Goal: Task Accomplishment & Management: Use online tool/utility

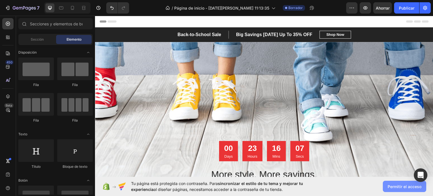
click at [390, 188] on font "Permitir el acceso" at bounding box center [404, 186] width 34 height 5
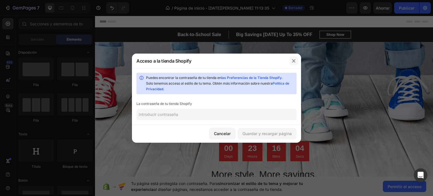
click at [294, 63] on icon "button" at bounding box center [293, 61] width 5 height 5
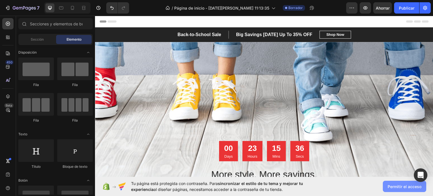
click at [395, 185] on font "Permitir el acceso" at bounding box center [404, 186] width 34 height 5
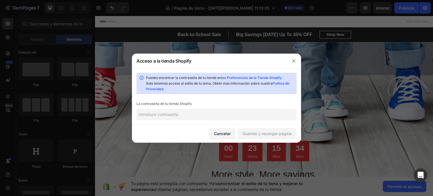
click at [186, 115] on input "text" at bounding box center [216, 114] width 160 height 11
paste input "owohch"
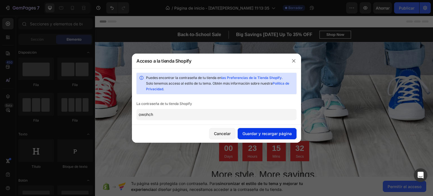
type input "owohch"
click at [268, 134] on font "Guardar y recargar página" at bounding box center [266, 133] width 49 height 5
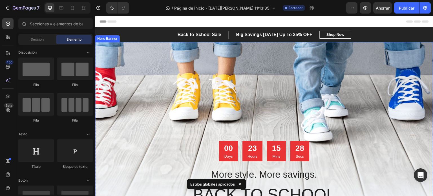
click at [252, 103] on div "Overlay" at bounding box center [264, 140] width 338 height 197
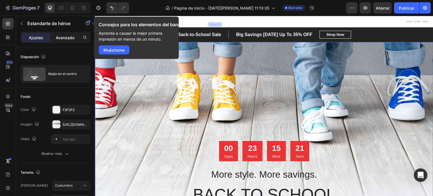
click at [59, 38] on font "Avanzado" at bounding box center [65, 37] width 19 height 5
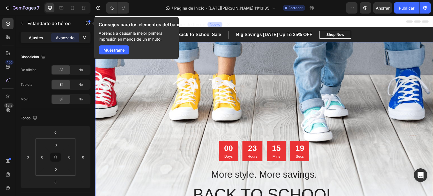
click at [40, 36] on font "Ajustes" at bounding box center [36, 37] width 14 height 5
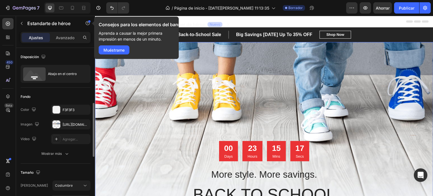
scroll to position [50, 0]
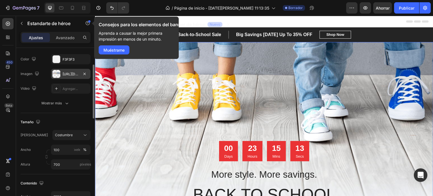
click at [55, 77] on div at bounding box center [56, 74] width 8 height 8
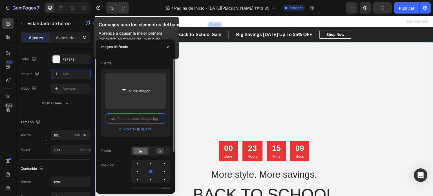
scroll to position [0, 0]
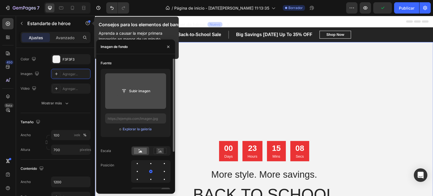
click at [137, 95] on input "file" at bounding box center [136, 91] width 38 height 10
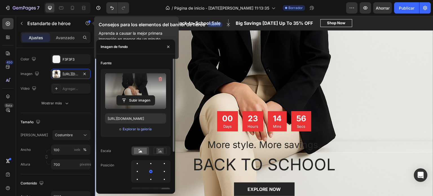
scroll to position [29, 0]
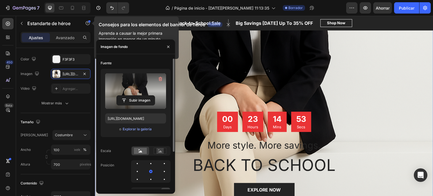
click at [134, 88] on label at bounding box center [135, 90] width 61 height 35
click at [134, 95] on input "file" at bounding box center [136, 100] width 38 height 10
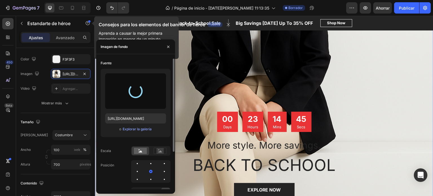
type input "https://files.gempages.net/gempages_581802665088910092-c367a336-b3a0-4e77-be11-…"
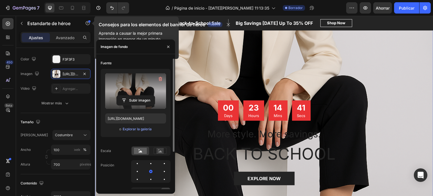
scroll to position [39, 0]
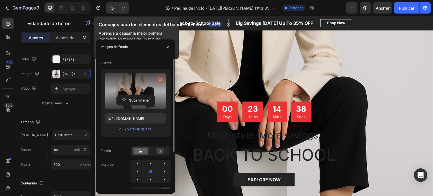
click at [160, 80] on icon "button" at bounding box center [160, 79] width 6 height 6
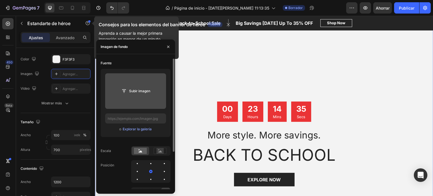
click at [123, 69] on div "Subir imagen o Explorar la galería" at bounding box center [136, 103] width 70 height 68
click at [99, 93] on div "Fuente Subir imagen o Explorar la galería Escala Posición Repetir Adjunto Volut…" at bounding box center [135, 150] width 79 height 183
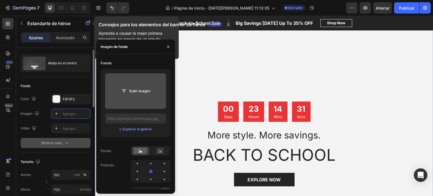
scroll to position [10, 0]
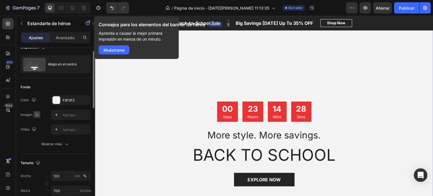
click at [37, 115] on icon "button" at bounding box center [37, 114] width 4 height 4
click at [40, 134] on icon "button" at bounding box center [38, 133] width 4 height 3
type input "100%"
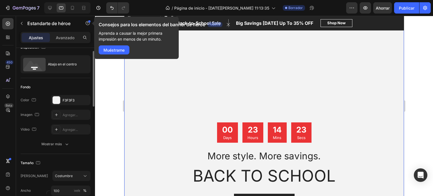
scroll to position [6, 0]
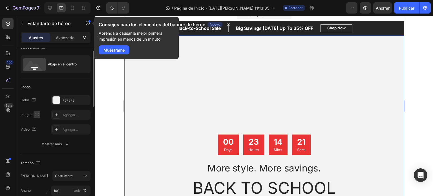
click at [36, 113] on icon "button" at bounding box center [37, 115] width 6 height 6
click at [37, 143] on icon "button" at bounding box center [38, 144] width 6 height 6
type input "695"
type input "https://cdn.shopify.com/s/files/1/0753/6060/0291/files/gempages_581802665088910…"
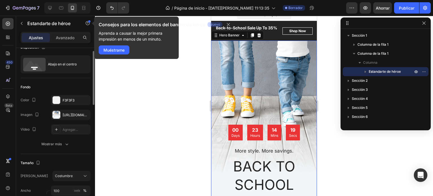
scroll to position [11, 0]
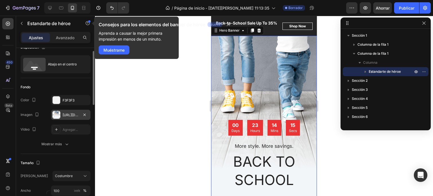
click at [65, 114] on font "https://cdn.shopify.com/s/files/1/0753/6060/0291/files/gempags_5818026650889100…" at bounding box center [81, 115] width 36 height 4
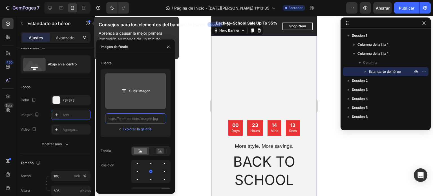
scroll to position [0, 0]
click at [140, 94] on input "file" at bounding box center [136, 91] width 38 height 10
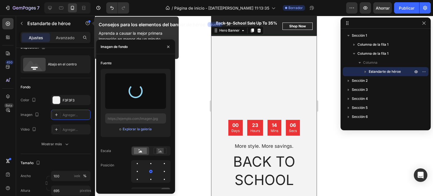
type input "[URL][DOMAIN_NAME]"
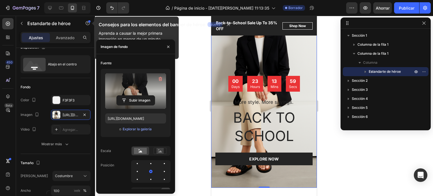
scroll to position [56, 0]
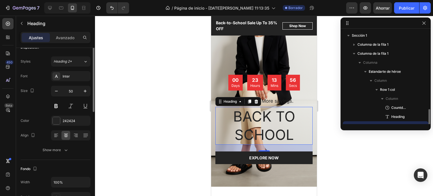
click at [286, 127] on p "BACK TO SCHOOL" at bounding box center [264, 125] width 96 height 37
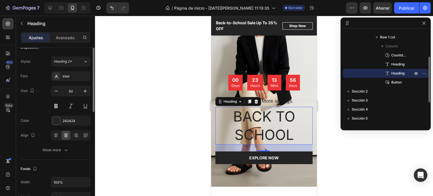
scroll to position [0, 0]
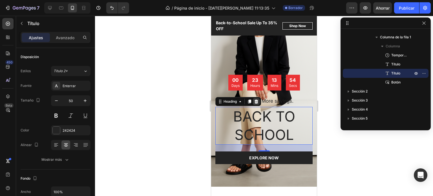
click at [255, 101] on icon at bounding box center [256, 101] width 4 height 4
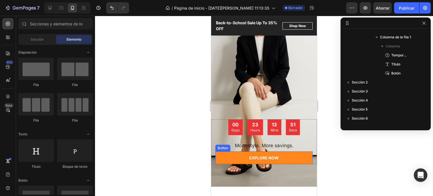
click at [240, 154] on link "EXPLORE NOW" at bounding box center [263, 157] width 97 height 13
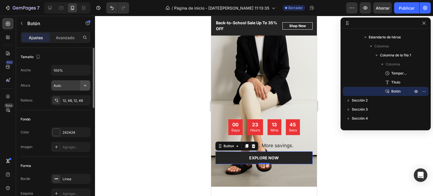
click at [84, 85] on icon "button" at bounding box center [85, 86] width 6 height 6
click at [86, 86] on icon "button" at bounding box center [85, 86] width 6 height 6
click at [78, 71] on input "100%" at bounding box center [70, 70] width 39 height 10
click at [64, 38] on font "Avanzado" at bounding box center [65, 37] width 19 height 5
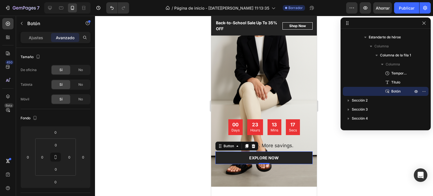
click at [110, 123] on div at bounding box center [264, 106] width 338 height 180
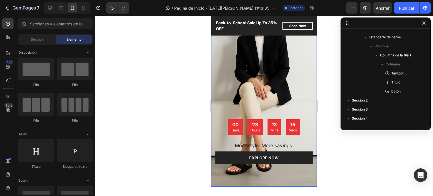
click at [228, 73] on div "Overlay" at bounding box center [264, 89] width 106 height 196
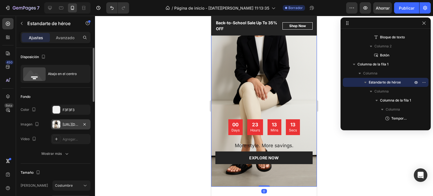
click at [68, 123] on font "[URL][DOMAIN_NAME]" at bounding box center [81, 124] width 36 height 4
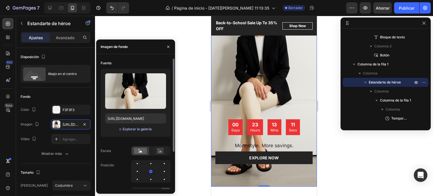
click at [135, 129] on font "Explorar la galería" at bounding box center [137, 129] width 29 height 4
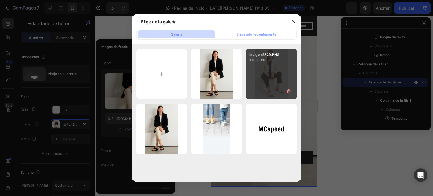
click at [268, 80] on div "Imagen 5829.PNG 1916,13 kb" at bounding box center [271, 74] width 50 height 50
type input "https://files.gempages.net/gempages_581802665088910092-c367a336-b3a0-4e77-be11-…"
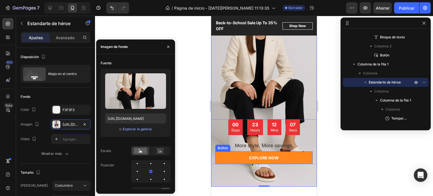
click at [236, 160] on link "EXPLORE NOW" at bounding box center [263, 157] width 97 height 13
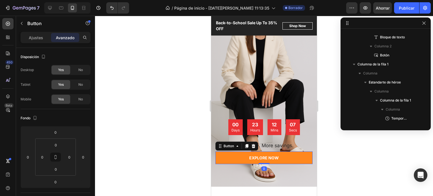
scroll to position [115, 0]
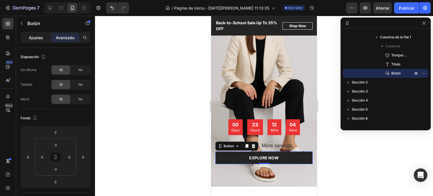
click at [36, 36] on font "Ajustes" at bounding box center [36, 37] width 14 height 5
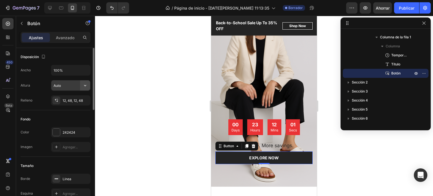
click at [85, 85] on icon "button" at bounding box center [85, 86] width 6 height 6
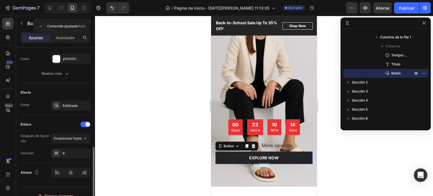
scroll to position [268, 0]
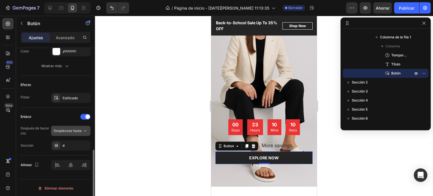
click at [75, 133] on button "Desplácese hasta" at bounding box center [70, 131] width 39 height 10
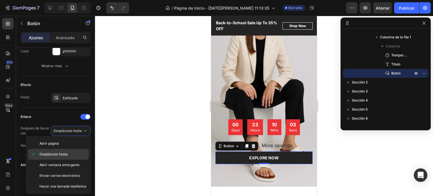
click at [66, 153] on font "Desplácese hasta" at bounding box center [53, 154] width 28 height 4
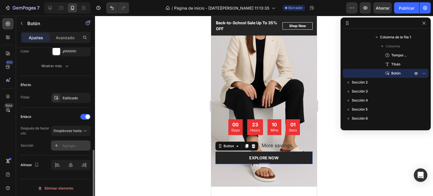
click at [55, 145] on icon at bounding box center [56, 145] width 5 height 5
click at [61, 119] on div "Enlace" at bounding box center [56, 116] width 70 height 9
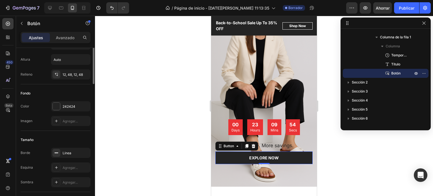
scroll to position [0, 0]
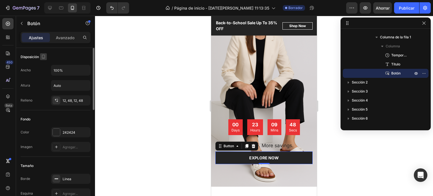
click at [42, 57] on icon "button" at bounding box center [44, 57] width 6 height 6
click at [45, 74] on icon "button" at bounding box center [45, 75] width 4 height 3
type input "Auto"
type input "16"
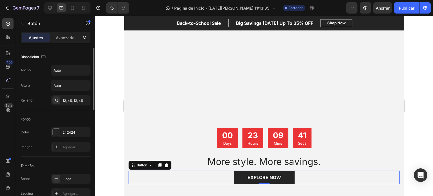
scroll to position [41, 0]
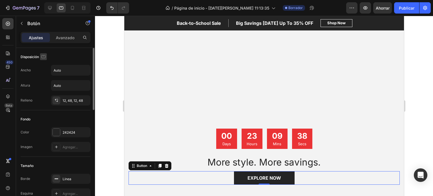
click at [44, 57] on icon "button" at bounding box center [44, 57] width 6 height 6
click at [45, 84] on icon "button" at bounding box center [45, 86] width 6 height 6
type input "100%"
type input "14"
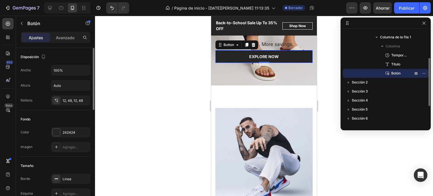
scroll to position [172, 0]
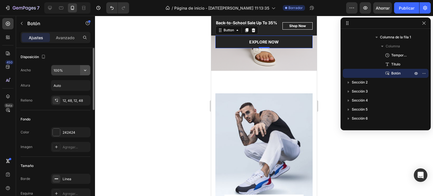
click at [86, 71] on icon "button" at bounding box center [85, 70] width 6 height 6
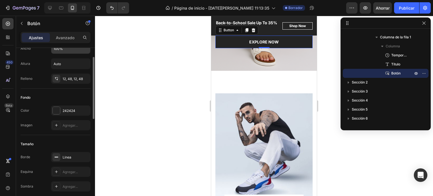
scroll to position [23, 0]
click at [63, 123] on font "Agregar..." at bounding box center [70, 124] width 15 height 4
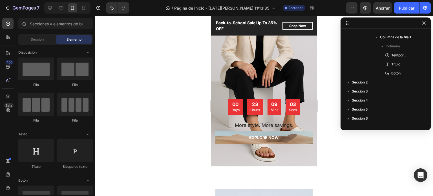
scroll to position [71, 0]
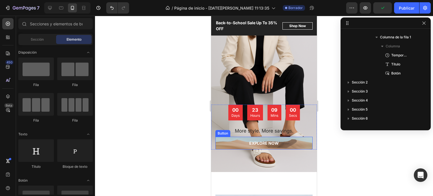
click at [241, 141] on button "EXPLORE NOW" at bounding box center [263, 143] width 97 height 13
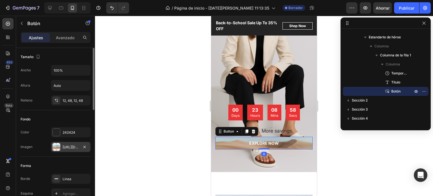
click at [72, 146] on font "https://cdn.shopify.com/s/files/1/2005/9307/files/background_settings.jpg" at bounding box center [81, 147] width 36 height 4
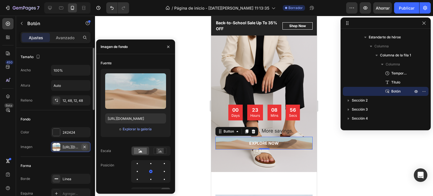
click at [85, 145] on icon "button" at bounding box center [84, 147] width 5 height 5
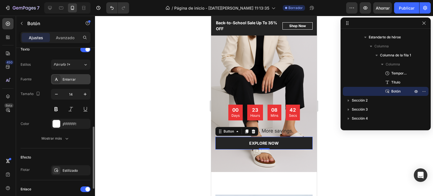
scroll to position [199, 0]
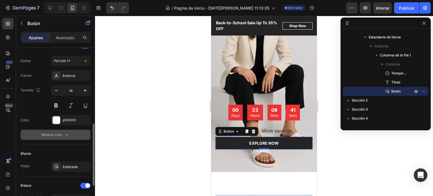
click at [75, 134] on button "Mostrar más" at bounding box center [56, 135] width 70 height 10
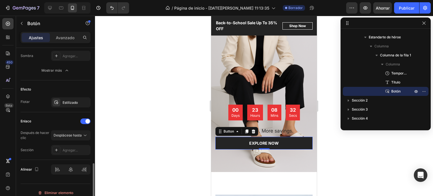
scroll to position [343, 0]
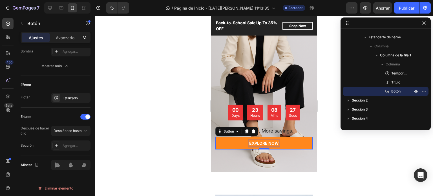
click at [261, 141] on div "00 Days 23 Hours 08 Mins 27 Secs Countdown Timer More style. More savings. Head…" at bounding box center [263, 127] width 97 height 45
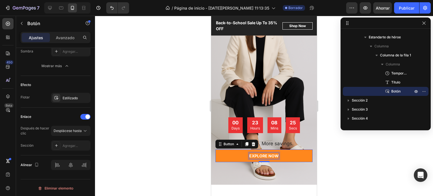
click at [275, 155] on p "EXPLORE NOW" at bounding box center [264, 156] width 30 height 6
click at [215, 149] on button "OFERTAS" at bounding box center [263, 155] width 97 height 13
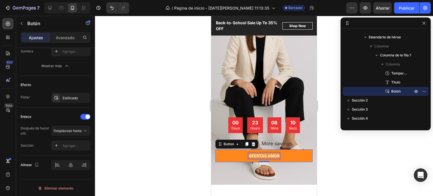
click at [215, 149] on button "OFERTAS AMOR" at bounding box center [263, 155] width 97 height 13
click at [345, 159] on div at bounding box center [264, 106] width 338 height 180
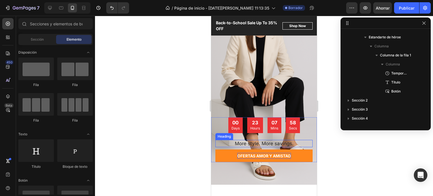
click at [243, 141] on p "More style. More savings." at bounding box center [264, 143] width 96 height 6
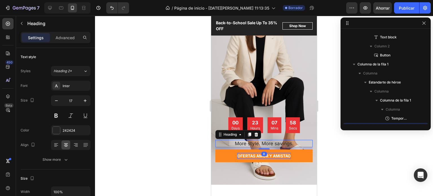
scroll to position [106, 0]
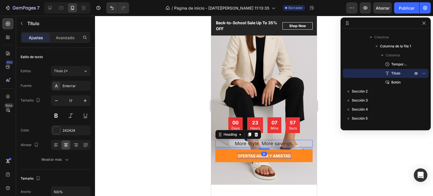
click at [285, 143] on p "More style. More savings." at bounding box center [264, 143] width 96 height 6
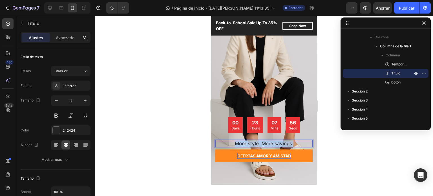
click at [285, 143] on p "More style. More savings." at bounding box center [264, 143] width 96 height 6
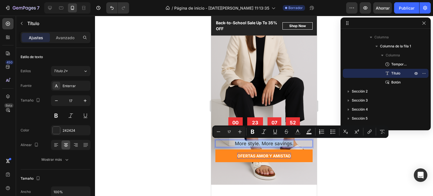
click at [294, 142] on p "More style. More savings." at bounding box center [264, 143] width 96 height 6
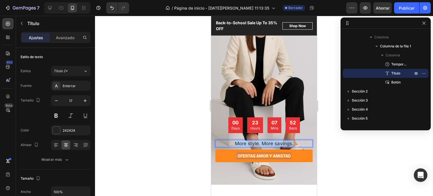
click at [294, 142] on p "More style. More savings." at bounding box center [264, 143] width 96 height 6
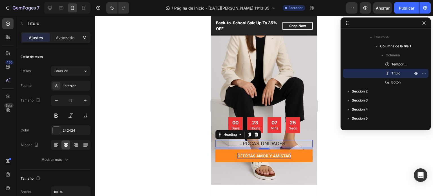
click at [331, 150] on div at bounding box center [264, 106] width 338 height 180
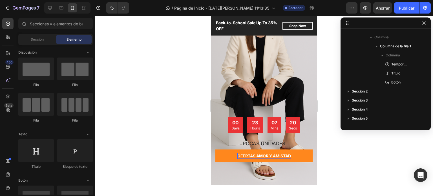
click at [329, 68] on div at bounding box center [264, 106] width 338 height 180
click at [426, 23] on button "button" at bounding box center [423, 23] width 7 height 7
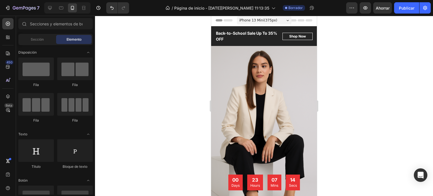
scroll to position [0, 0]
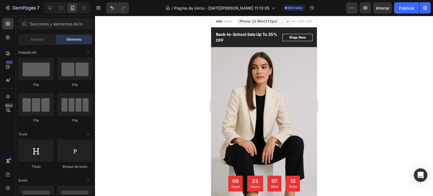
click at [130, 113] on div at bounding box center [264, 106] width 338 height 180
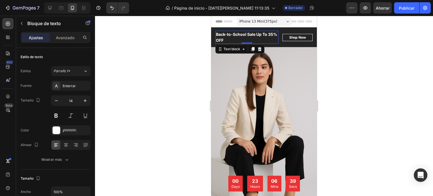
click at [262, 34] on p "Back-to-School Sale Up To 35% OFF" at bounding box center [247, 37] width 62 height 12
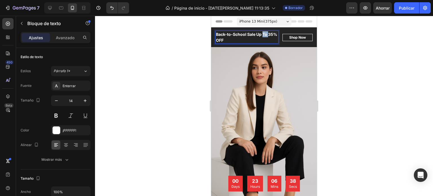
click at [262, 34] on p "Back-to-School Sale Up To 35% OFF" at bounding box center [247, 37] width 62 height 12
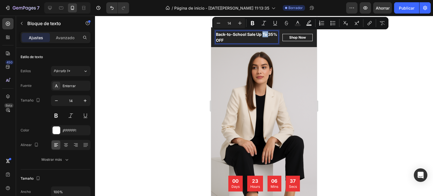
click at [262, 34] on p "Back-to-School Sale Up To 35% OFF" at bounding box center [247, 37] width 62 height 12
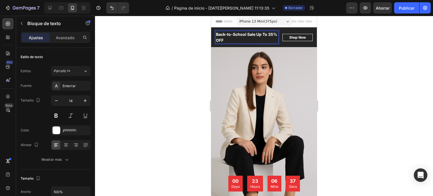
click at [262, 34] on p "Back-to-School Sale Up To 35% OFF" at bounding box center [247, 37] width 62 height 12
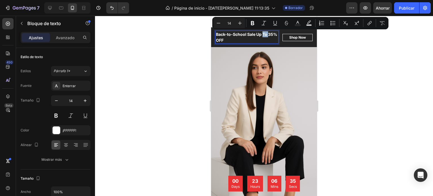
copy p "Back-to-School Sale Up To 35% OFF"
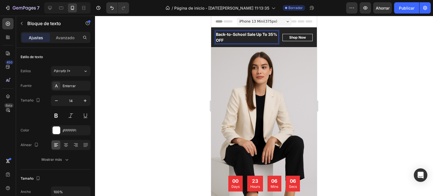
click at [236, 39] on p "Back-to-School Sale Up To 35% OFF" at bounding box center [247, 37] width 62 height 12
click at [266, 34] on p "Oferta de regreso a clases con hasta un 35 % de descuento" at bounding box center [247, 37] width 62 height 12
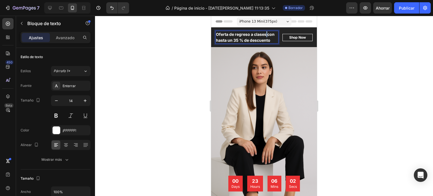
click at [266, 34] on p "Oferta de regreso a clases con hasta un 35 % de descuento" at bounding box center [247, 37] width 62 height 12
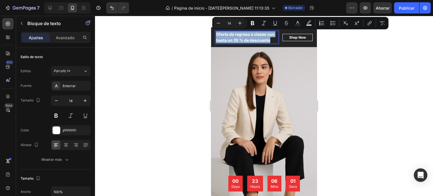
click at [266, 34] on p "Oferta de regreso a clases con hasta un 35 % de descuento" at bounding box center [247, 37] width 62 height 12
click at [229, 36] on p "Oferta de regreso a clases con hasta un 35 % de descuento" at bounding box center [247, 37] width 62 height 12
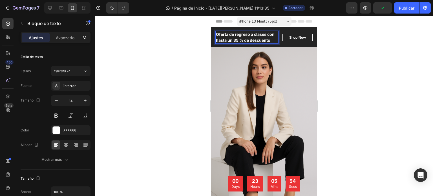
click at [268, 34] on p "Oferta de regreso a clases con hasta un 35 % de descuento" at bounding box center [247, 37] width 62 height 12
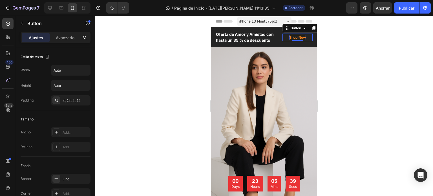
click at [301, 40] on div "Shop Now" at bounding box center [297, 37] width 17 height 5
click at [292, 40] on div "Shop Now" at bounding box center [297, 37] width 17 height 5
click at [292, 40] on p "Shop Now" at bounding box center [297, 37] width 17 height 5
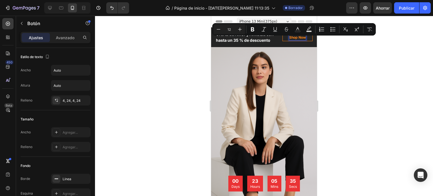
click at [299, 40] on p "Shop Now" at bounding box center [297, 37] width 17 height 5
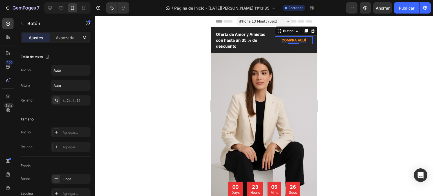
click at [335, 57] on div at bounding box center [264, 106] width 338 height 180
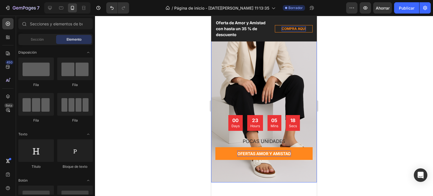
scroll to position [67, 0]
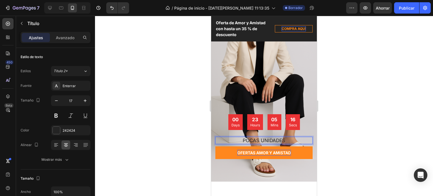
click at [281, 139] on p "POCAS UNIDADES" at bounding box center [264, 140] width 96 height 6
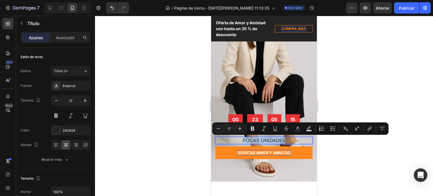
click at [281, 139] on p "POCAS UNIDADES" at bounding box center [264, 140] width 96 height 6
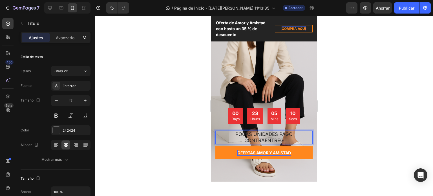
scroll to position [61, 0]
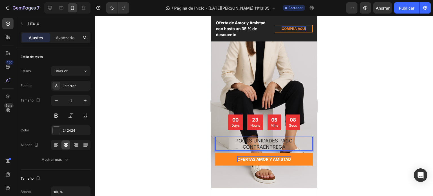
click at [338, 121] on div at bounding box center [264, 106] width 338 height 180
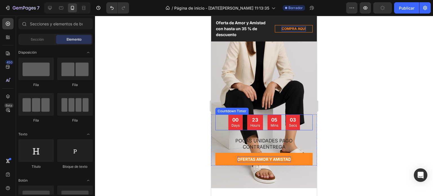
click at [236, 128] on div "00 Days" at bounding box center [235, 122] width 14 height 16
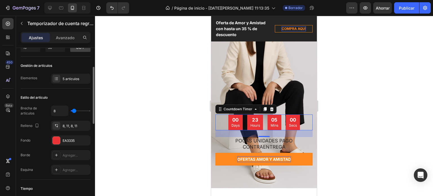
scroll to position [50, 0]
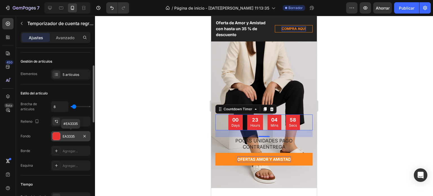
click at [55, 135] on div at bounding box center [56, 135] width 7 height 7
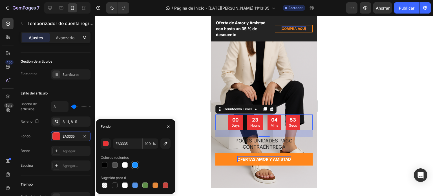
click at [136, 166] on div at bounding box center [135, 165] width 6 height 6
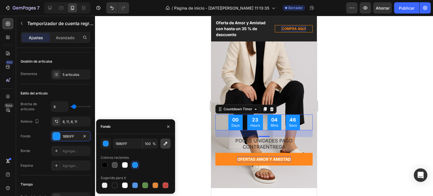
click at [165, 145] on icon "button" at bounding box center [166, 144] width 4 height 4
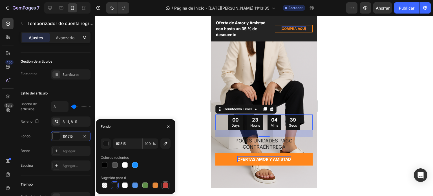
click at [167, 184] on div at bounding box center [166, 185] width 6 height 6
type input "C5453F"
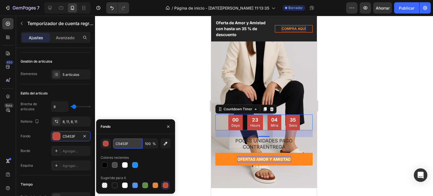
click at [132, 145] on input "C5453F" at bounding box center [127, 143] width 29 height 10
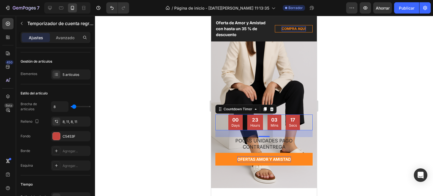
click at [150, 72] on div at bounding box center [264, 106] width 338 height 180
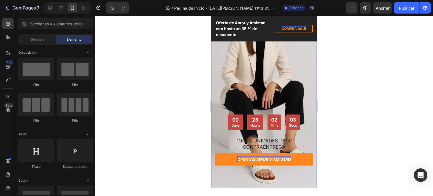
click at [253, 54] on div "Overlay" at bounding box center [264, 90] width 106 height 196
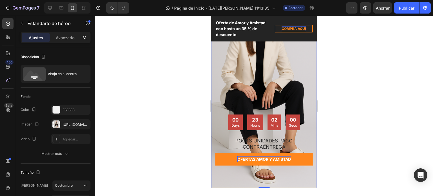
scroll to position [0, 0]
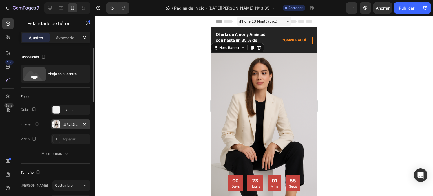
click at [73, 126] on div "https://files.gempages.net/gempages_581802665088910092-c367a336-b3a0-4e77-be11-…" at bounding box center [71, 124] width 16 height 5
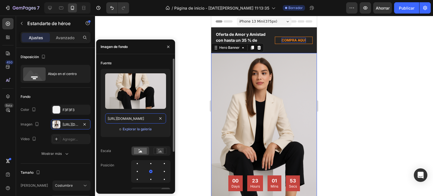
click at [141, 117] on input "https://files.gempages.net/gempages_581802665088910092-c367a336-b3a0-4e77-be11-…" at bounding box center [135, 118] width 61 height 10
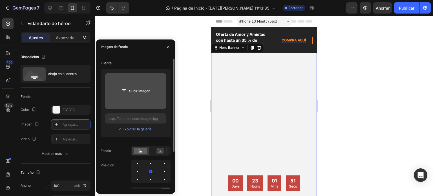
click at [137, 92] on input "file" at bounding box center [136, 91] width 38 height 10
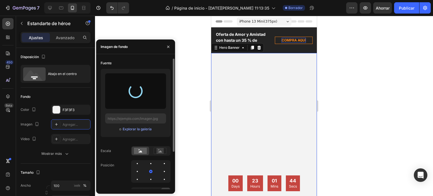
type input "[URL][DOMAIN_NAME]"
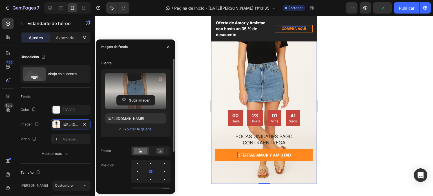
scroll to position [66, 0]
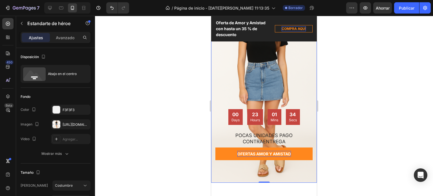
click at [139, 26] on div at bounding box center [264, 106] width 338 height 180
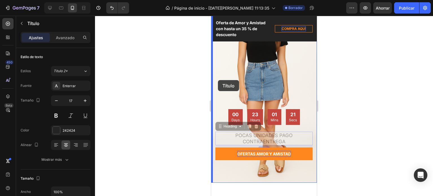
drag, startPoint x: 221, startPoint y: 127, endPoint x: 218, endPoint y: 79, distance: 48.3
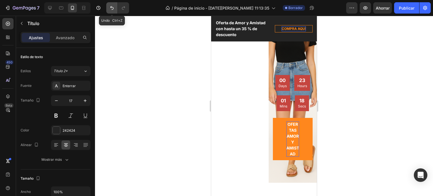
click at [111, 5] on button "Deshacer/Rehacer" at bounding box center [111, 7] width 11 height 11
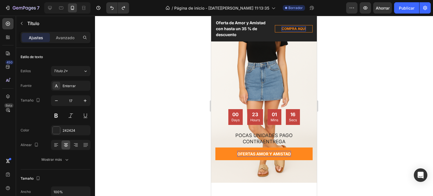
click at [265, 138] on div "00 Days 23 Hours 01 Mins 16 Secs Countdown Timer POCAS UNIDADES PAGO CONTRAENTR…" at bounding box center [263, 134] width 97 height 51
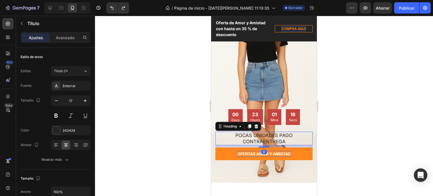
scroll to position [50, 0]
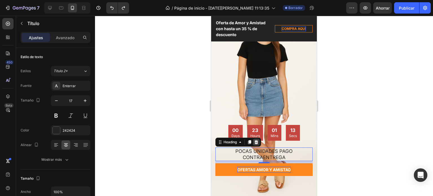
click at [258, 143] on icon at bounding box center [256, 142] width 5 height 5
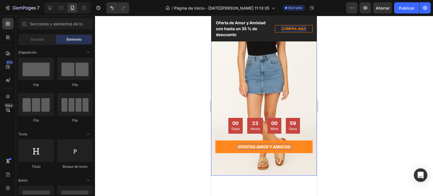
scroll to position [74, 0]
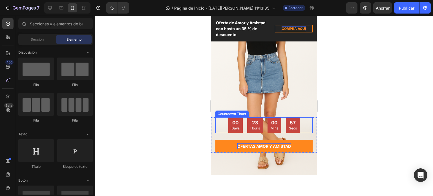
click at [231, 129] on p "Days" at bounding box center [235, 128] width 8 height 5
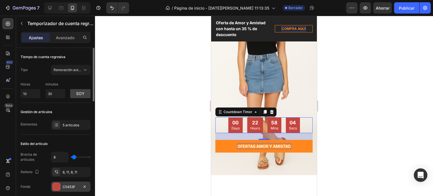
click at [77, 188] on div "C5453F" at bounding box center [71, 186] width 16 height 5
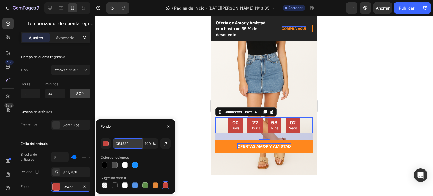
click at [128, 145] on input "C5453F" at bounding box center [127, 143] width 29 height 10
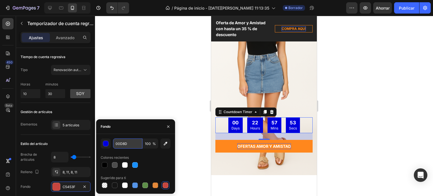
type input "00D8D8"
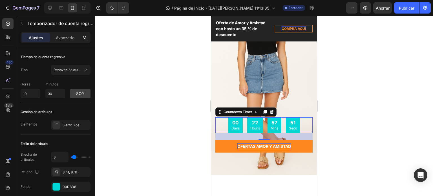
click at [168, 112] on div at bounding box center [264, 106] width 338 height 180
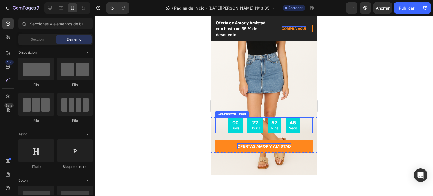
click at [225, 127] on div "00 Days 22 Hours 57 Mins 46 Secs" at bounding box center [263, 125] width 97 height 16
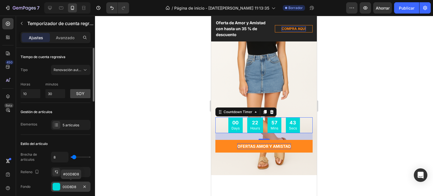
click at [75, 185] on font "00D8D8" at bounding box center [70, 187] width 14 height 4
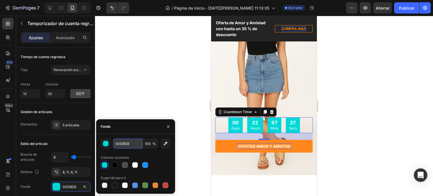
click at [131, 143] on input "00D8D8" at bounding box center [127, 143] width 29 height 10
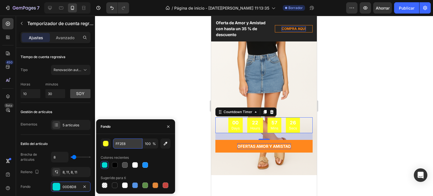
type input "FF2E8B"
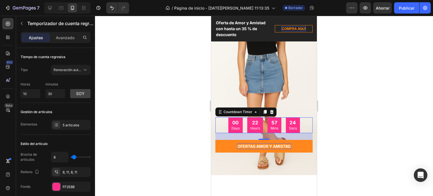
click at [334, 102] on div at bounding box center [264, 106] width 338 height 180
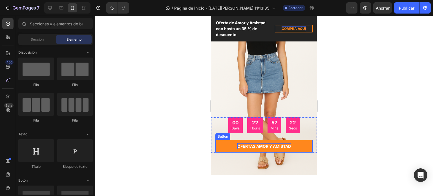
click at [299, 144] on button "OFERTAS AMOR Y AMISTAD" at bounding box center [263, 146] width 97 height 13
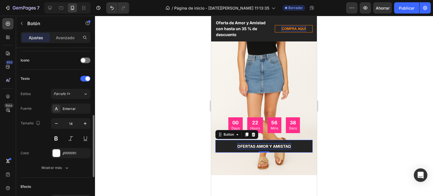
scroll to position [0, 0]
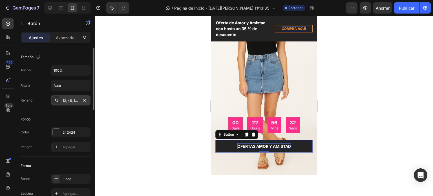
click at [63, 101] on font "12, 48, 12, 48" at bounding box center [73, 100] width 20 height 4
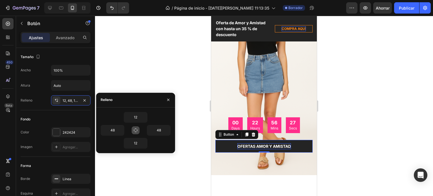
click at [137, 130] on icon "button" at bounding box center [135, 130] width 5 height 5
type input "12"
click at [137, 130] on icon "button" at bounding box center [135, 130] width 5 height 5
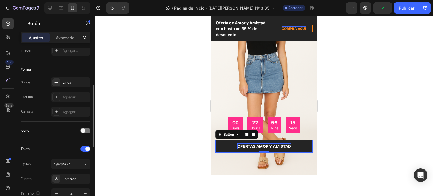
scroll to position [97, 0]
click at [61, 99] on div "Agregar..." at bounding box center [70, 97] width 39 height 10
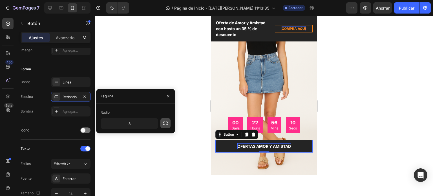
click at [163, 123] on icon "button" at bounding box center [166, 123] width 6 height 6
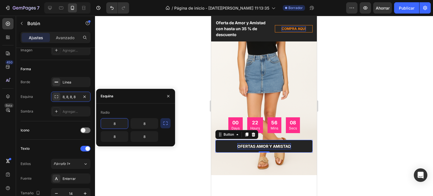
click at [120, 123] on input "8" at bounding box center [114, 123] width 27 height 10
type input "8"
type input "25"
click at [145, 123] on input "8" at bounding box center [144, 123] width 27 height 10
type input "25"
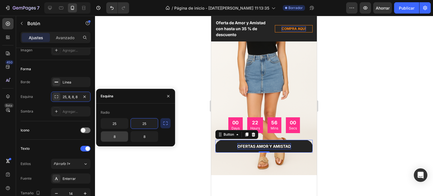
click at [121, 140] on input "8" at bounding box center [114, 136] width 27 height 10
type input "25"
click at [140, 135] on input "8" at bounding box center [144, 136] width 27 height 10
type input "25"
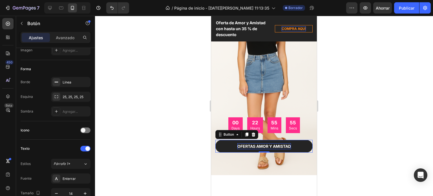
click at [332, 122] on div at bounding box center [264, 106] width 338 height 180
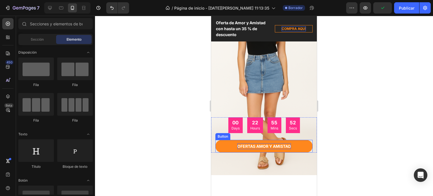
click at [240, 142] on button "OFERTAS AMOR Y AMISTAD" at bounding box center [263, 146] width 97 height 13
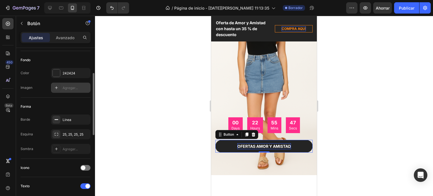
scroll to position [62, 0]
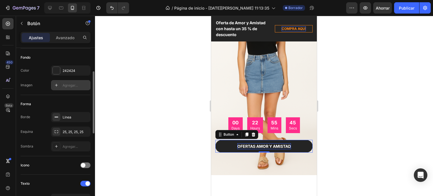
click at [69, 147] on font "Agregar..." at bounding box center [70, 146] width 15 height 4
click at [110, 115] on div at bounding box center [264, 106] width 338 height 180
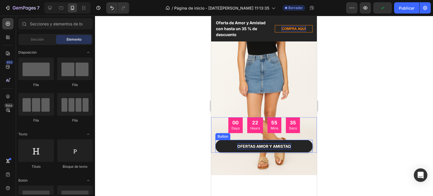
click at [237, 143] on p "OFERTAS AMOR Y AMISTAD" at bounding box center [264, 146] width 54 height 6
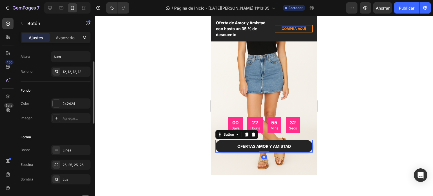
scroll to position [31, 0]
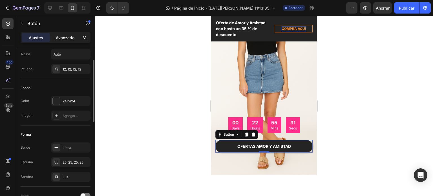
click at [69, 36] on font "Avanzado" at bounding box center [65, 37] width 19 height 5
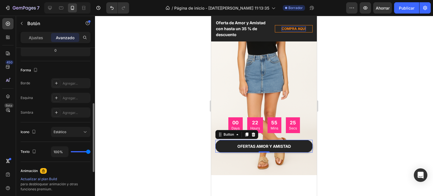
scroll to position [132, 0]
click at [76, 129] on div "Estático" at bounding box center [68, 131] width 29 height 5
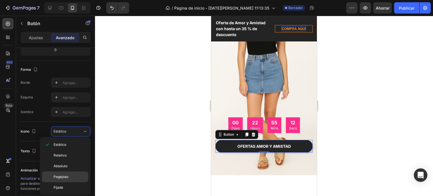
click at [64, 174] on font "Pegajoso" at bounding box center [61, 176] width 15 height 4
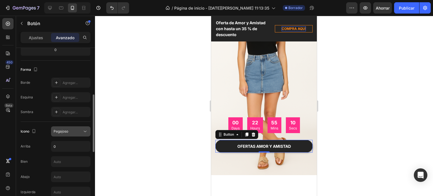
click at [83, 129] on icon at bounding box center [85, 131] width 6 height 6
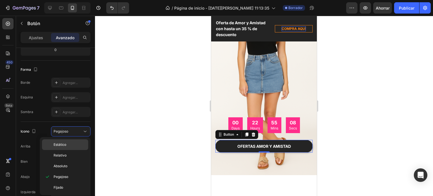
click at [68, 145] on p "Estático" at bounding box center [70, 144] width 32 height 5
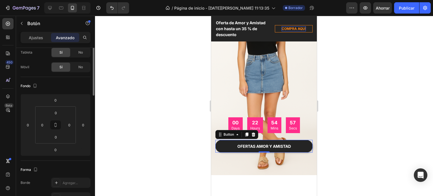
scroll to position [0, 0]
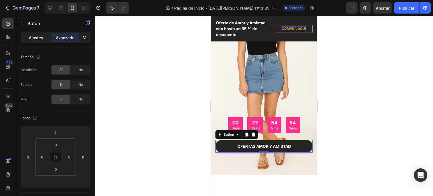
click at [42, 38] on font "Ajustes" at bounding box center [36, 37] width 14 height 5
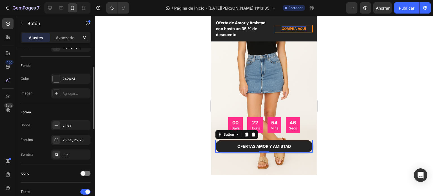
scroll to position [55, 0]
click at [70, 94] on font "Agregar..." at bounding box center [70, 92] width 15 height 4
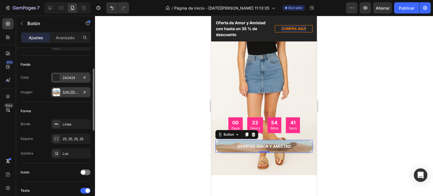
click at [77, 79] on div "242424" at bounding box center [71, 77] width 16 height 5
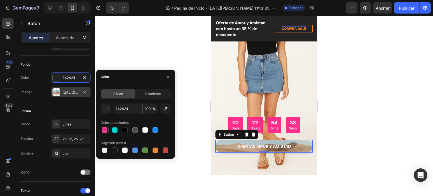
click at [105, 131] on div at bounding box center [105, 130] width 6 height 6
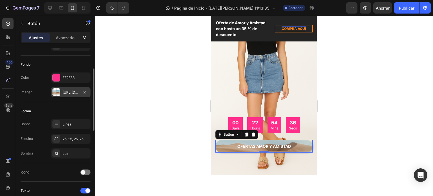
click at [85, 92] on icon "button" at bounding box center [84, 92] width 5 height 5
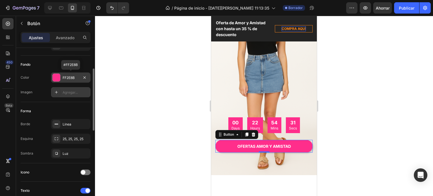
click at [71, 78] on font "FF2E8B" at bounding box center [69, 77] width 12 height 4
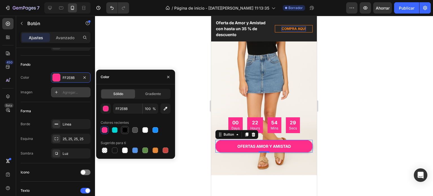
click at [125, 131] on div at bounding box center [125, 130] width 6 height 6
type input "000000"
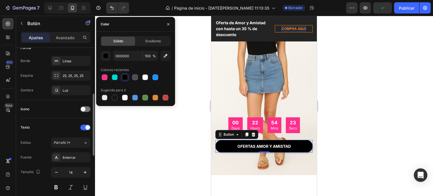
scroll to position [119, 0]
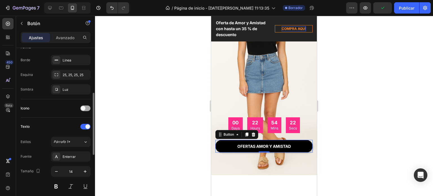
click at [89, 106] on div at bounding box center [85, 108] width 10 height 6
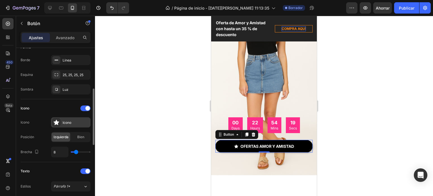
click at [61, 120] on div "Icono" at bounding box center [70, 122] width 39 height 10
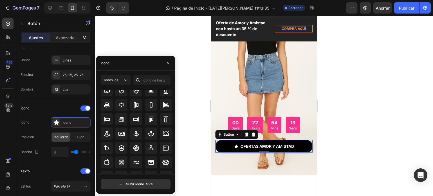
scroll to position [43, 0]
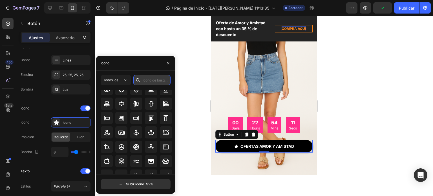
click at [149, 80] on input "text" at bounding box center [151, 80] width 37 height 10
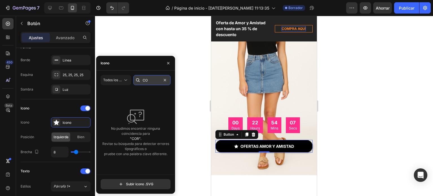
type input "C"
type input "A"
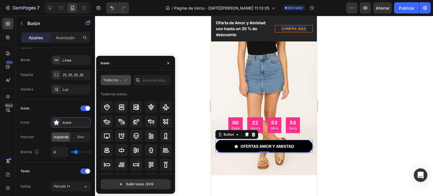
click at [127, 81] on icon at bounding box center [126, 80] width 6 height 6
click at [157, 90] on div "Todos los iconos" at bounding box center [137, 94] width 72 height 9
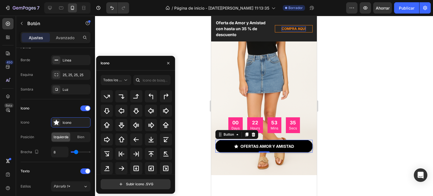
scroll to position [183, 0]
click at [166, 109] on icon at bounding box center [166, 111] width 6 height 6
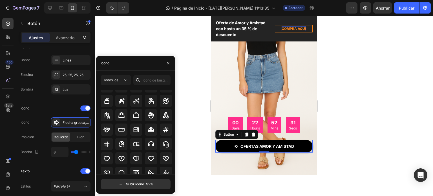
scroll to position [1808, 0]
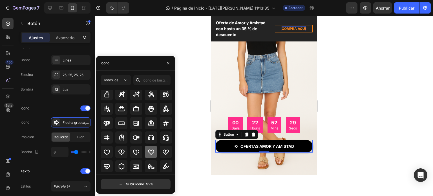
click at [152, 152] on icon at bounding box center [151, 151] width 6 height 5
click at [347, 136] on div at bounding box center [264, 106] width 338 height 180
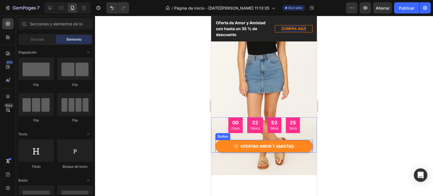
click at [234, 145] on icon "<p>OFERTAS AMOR Y AMISTAD</p>" at bounding box center [236, 146] width 4 height 4
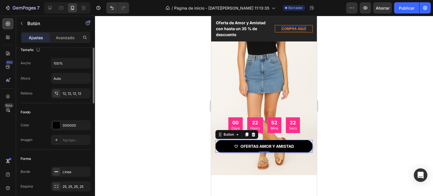
scroll to position [0, 0]
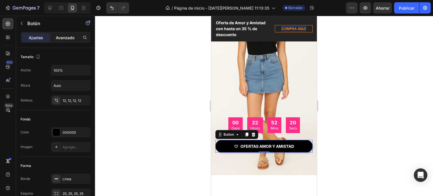
click at [63, 37] on font "Avanzado" at bounding box center [65, 37] width 19 height 5
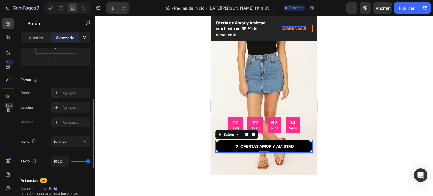
scroll to position [122, 0]
click at [81, 141] on div "Estático" at bounding box center [68, 141] width 29 height 5
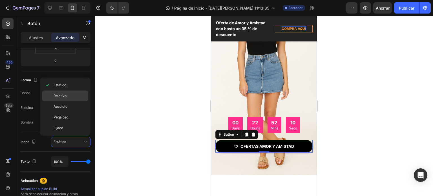
click at [63, 101] on div "Relativo" at bounding box center [65, 106] width 46 height 11
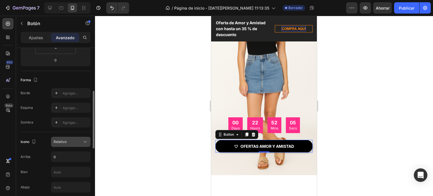
click at [65, 141] on font "Relativo" at bounding box center [60, 141] width 13 height 4
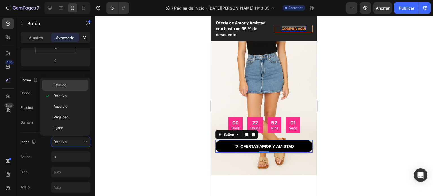
click at [61, 87] on font "Estático" at bounding box center [60, 85] width 13 height 4
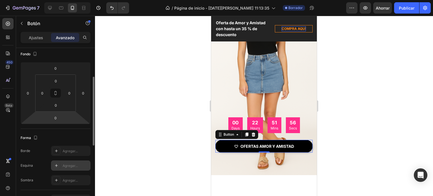
scroll to position [66, 0]
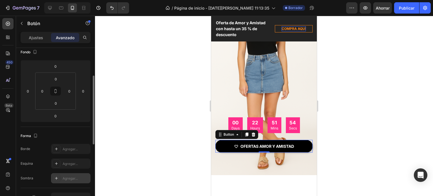
click at [70, 178] on font "Agregar..." at bounding box center [70, 178] width 15 height 4
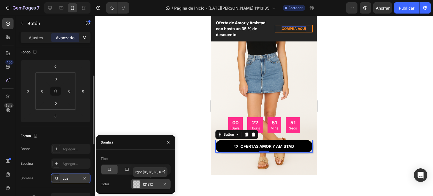
click at [150, 185] on font "121212" at bounding box center [148, 184] width 10 height 4
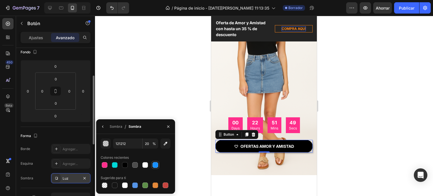
click at [155, 166] on div at bounding box center [155, 165] width 6 height 6
type input "1890FF"
type input "100"
click at [105, 186] on div at bounding box center [105, 185] width 6 height 6
type input "000000"
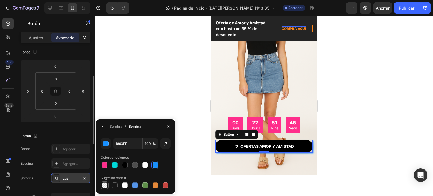
type input "0"
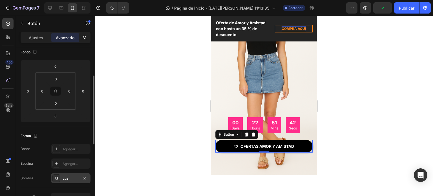
click at [155, 92] on div at bounding box center [264, 106] width 338 height 180
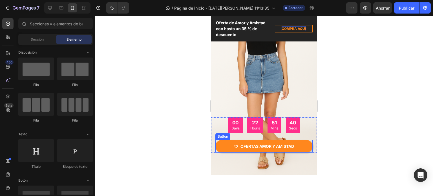
click at [231, 145] on button "OFERTAS AMOR Y AMISTAD" at bounding box center [263, 146] width 97 height 13
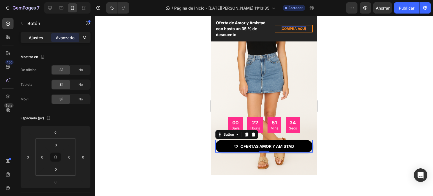
click at [37, 39] on font "Ajustes" at bounding box center [36, 37] width 14 height 5
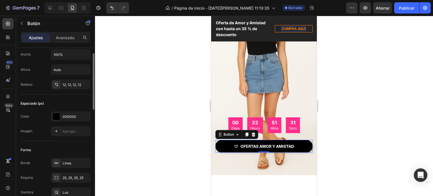
scroll to position [16, 0]
click at [68, 85] on font "12, 12, 12, 12" at bounding box center [72, 85] width 19 height 4
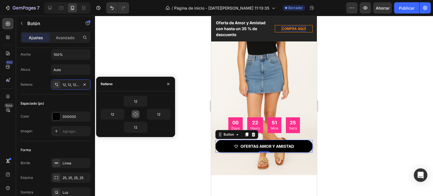
click at [136, 112] on icon "button" at bounding box center [135, 114] width 5 height 5
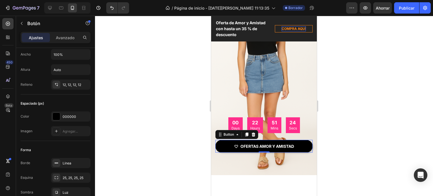
click at [194, 75] on div at bounding box center [264, 106] width 338 height 180
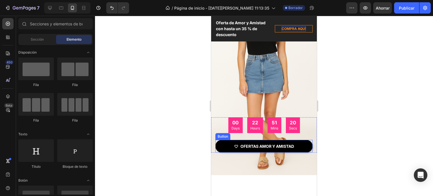
click at [221, 137] on div "Button" at bounding box center [222, 136] width 13 height 5
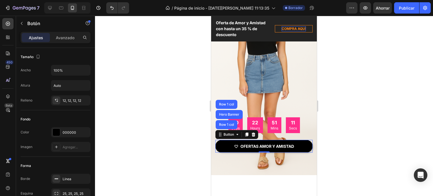
click at [183, 122] on div at bounding box center [264, 106] width 338 height 180
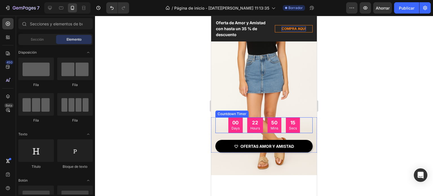
click at [237, 131] on div "00 Days" at bounding box center [235, 125] width 14 height 16
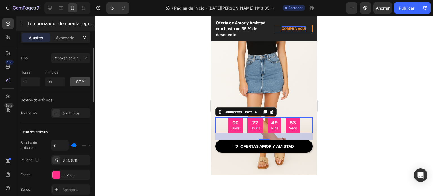
scroll to position [6, 0]
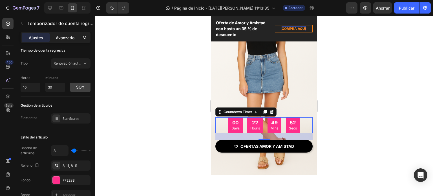
click at [61, 40] on p "Avanzado" at bounding box center [65, 38] width 19 height 6
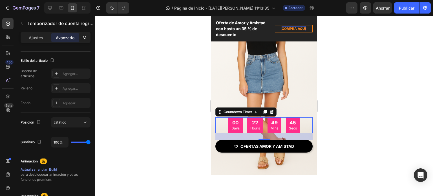
scroll to position [0, 0]
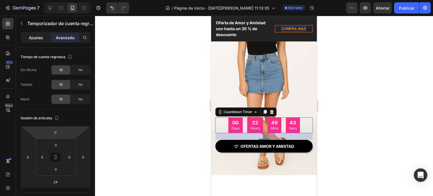
click at [34, 40] on p "Ajustes" at bounding box center [36, 38] width 14 height 6
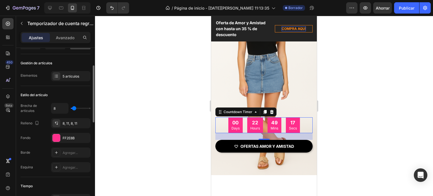
scroll to position [50, 0]
click at [64, 152] on font "Agregar..." at bounding box center [70, 152] width 15 height 4
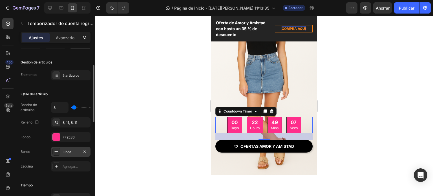
click at [36, 145] on div "Brecha de artículos 8 Relleno 8, 11, 8, 11 Fondo FF2E8B Borde Línea Esquina Agr…" at bounding box center [56, 136] width 70 height 69
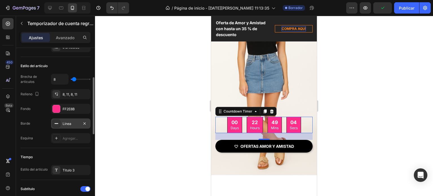
scroll to position [79, 0]
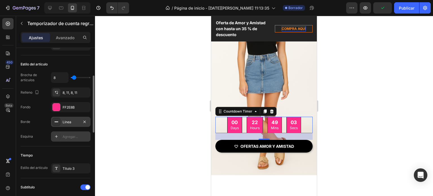
click at [60, 137] on div at bounding box center [56, 136] width 8 height 8
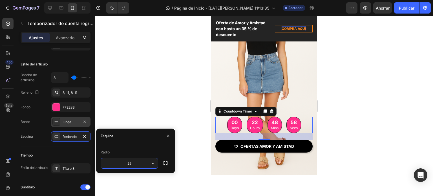
type input "2"
type input "8"
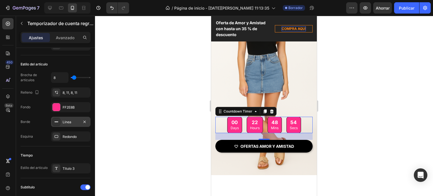
click at [158, 106] on div at bounding box center [264, 106] width 338 height 180
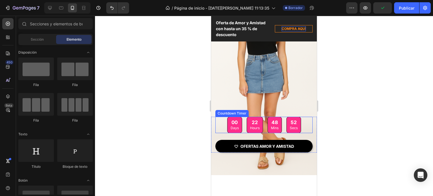
click at [223, 118] on div "00 Days 22 Hours 48 Mins 52 Secs" at bounding box center [263, 125] width 97 height 16
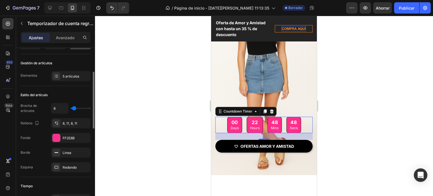
scroll to position [54, 0]
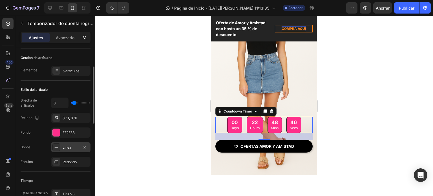
click at [74, 145] on div "Línea" at bounding box center [71, 147] width 16 height 5
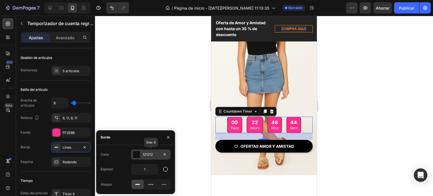
click at [134, 154] on div at bounding box center [136, 154] width 7 height 7
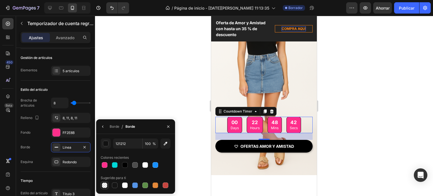
click at [106, 186] on div at bounding box center [105, 185] width 6 height 6
type input "000000"
type input "0"
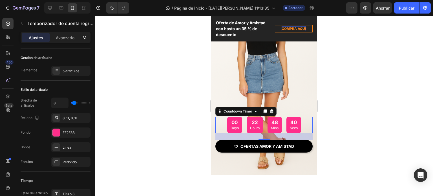
click at [147, 103] on div at bounding box center [264, 106] width 338 height 180
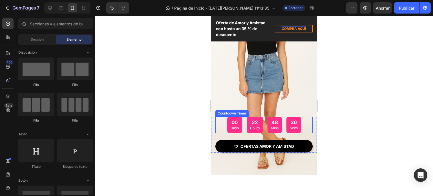
click at [217, 125] on div "00 Days 22 Hours 48 Mins 36 Secs" at bounding box center [263, 125] width 97 height 16
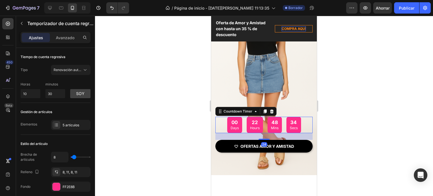
click at [172, 155] on div at bounding box center [264, 106] width 338 height 180
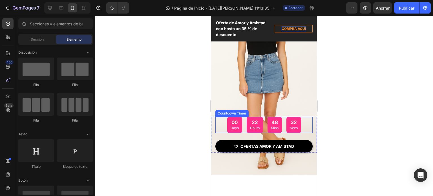
click at [227, 128] on div "00 Days" at bounding box center [234, 125] width 15 height 16
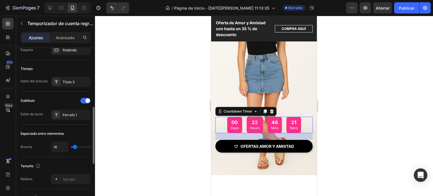
scroll to position [167, 0]
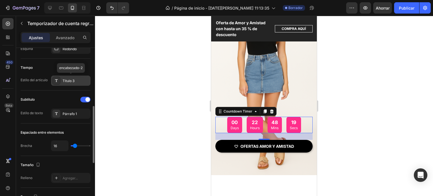
click at [69, 80] on font "Título 3" at bounding box center [69, 81] width 12 height 4
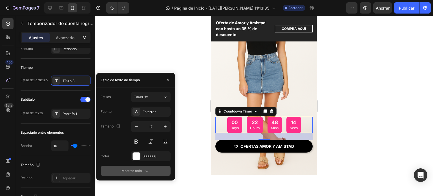
click at [143, 174] on button "Mostrar más" at bounding box center [136, 171] width 70 height 10
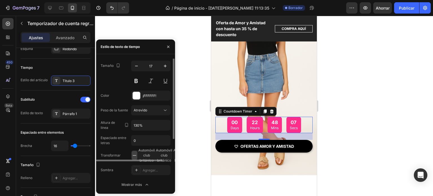
scroll to position [0, 0]
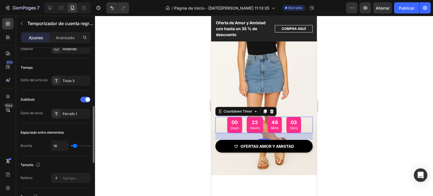
click at [40, 95] on div "Subtítulo" at bounding box center [56, 99] width 70 height 9
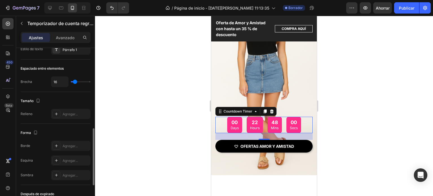
scroll to position [236, 0]
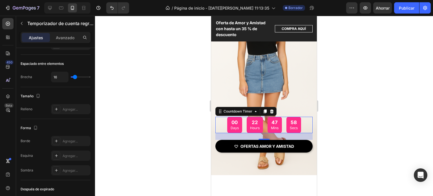
click at [141, 113] on div at bounding box center [264, 106] width 338 height 180
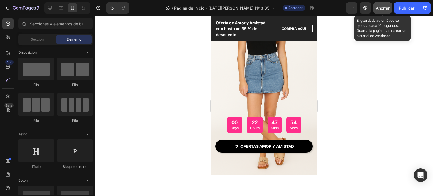
click at [390, 9] on button "Ahorrar" at bounding box center [382, 7] width 19 height 11
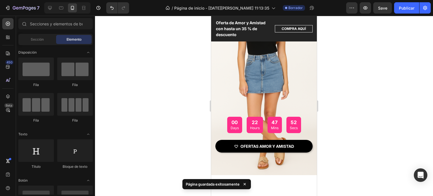
click at [169, 99] on div at bounding box center [264, 106] width 338 height 180
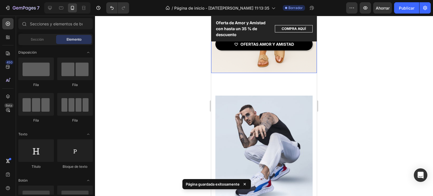
scroll to position [176, 0]
click at [225, 115] on div "Overlay" at bounding box center [263, 156] width 97 height 122
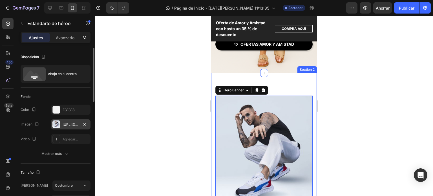
click at [69, 125] on font "https://ucarecdn.com/5cfed6dc-25f9-4998-ad3e-758661308a9d/-/formato/automático/" at bounding box center [81, 124] width 36 height 4
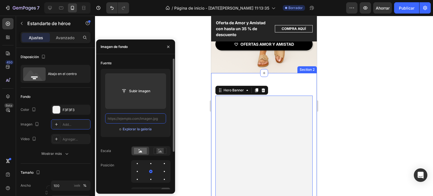
scroll to position [0, 0]
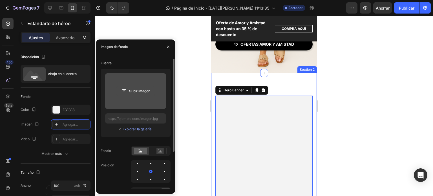
click at [139, 93] on input "file" at bounding box center [136, 91] width 38 height 10
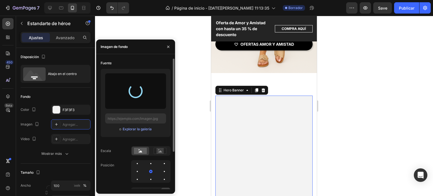
type input "https://files.gempages.net/gempages_581802665088910092-3aeea707-dc96-42a2-b24a-…"
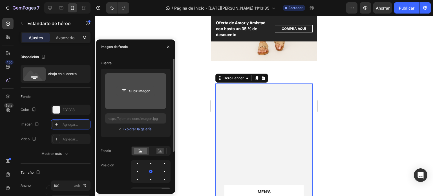
click at [142, 93] on input "file" at bounding box center [136, 91] width 38 height 10
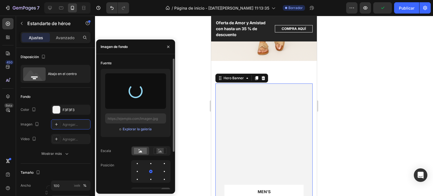
type input "[URL][DOMAIN_NAME]"
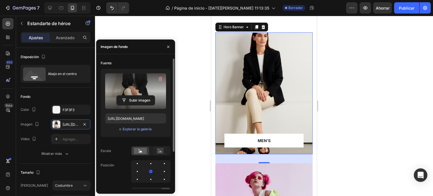
scroll to position [217, 0]
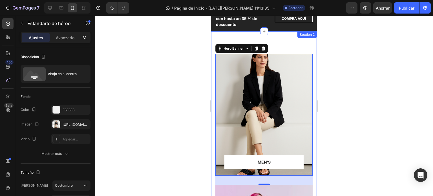
click at [188, 115] on div at bounding box center [264, 106] width 338 height 180
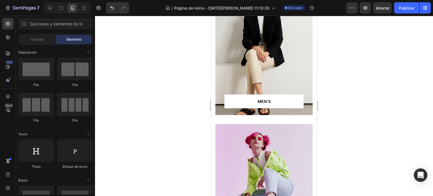
scroll to position [282, 0]
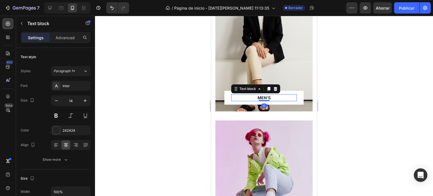
click at [258, 96] on p "MEN’S" at bounding box center [264, 98] width 65 height 6
click at [273, 97] on p "MEN’S" at bounding box center [264, 98] width 65 height 6
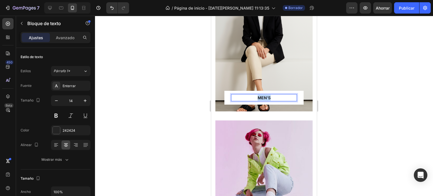
click at [273, 97] on p "MEN’S" at bounding box center [264, 98] width 65 height 6
click at [350, 101] on div at bounding box center [264, 106] width 338 height 180
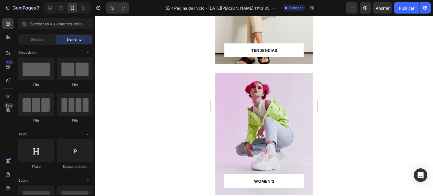
scroll to position [334, 0]
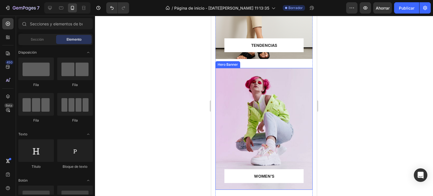
click at [276, 135] on div "Overlay" at bounding box center [263, 129] width 97 height 122
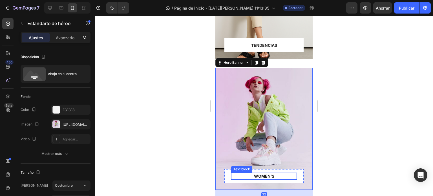
click at [272, 176] on p "WOMEN’S" at bounding box center [264, 176] width 65 height 6
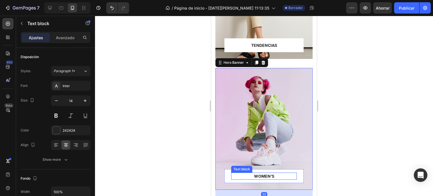
click at [272, 176] on p "WOMEN’S" at bounding box center [264, 176] width 65 height 6
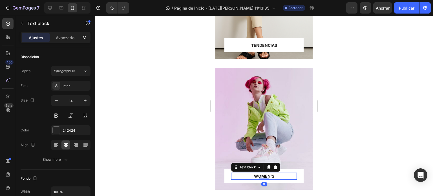
click at [272, 176] on p "WOMEN’S" at bounding box center [264, 176] width 65 height 6
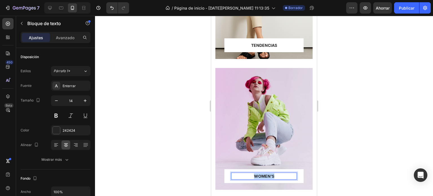
click at [272, 176] on p "WOMEN’S" at bounding box center [264, 176] width 65 height 6
click at [354, 145] on div at bounding box center [264, 106] width 338 height 180
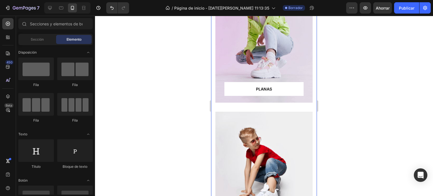
scroll to position [490, 0]
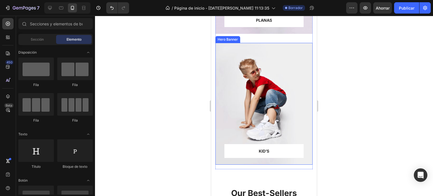
click at [276, 111] on div "Overlay" at bounding box center [263, 104] width 97 height 122
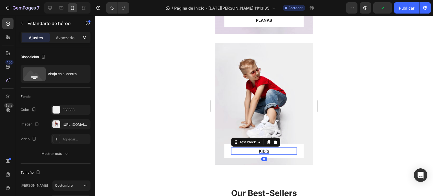
click at [270, 149] on p "KID’S" at bounding box center [264, 151] width 65 height 6
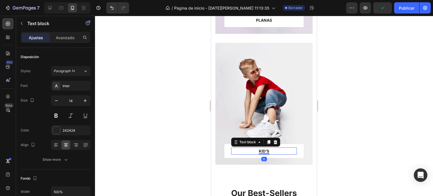
click at [270, 149] on p "KID’S" at bounding box center [264, 151] width 65 height 6
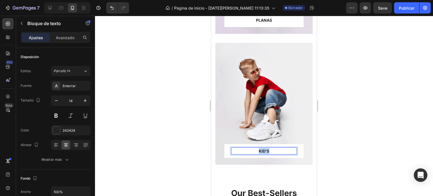
click at [270, 149] on p "KID’S" at bounding box center [264, 151] width 65 height 6
click at [355, 140] on div at bounding box center [264, 106] width 338 height 180
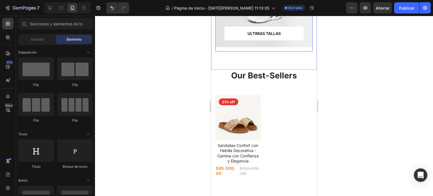
scroll to position [610, 0]
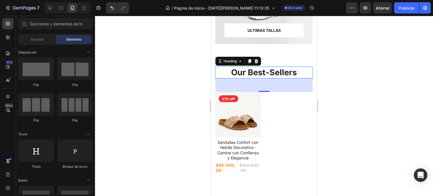
click at [262, 74] on p "Our Best-Sellers" at bounding box center [264, 72] width 96 height 11
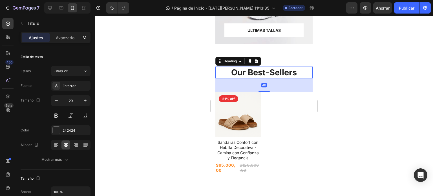
click at [295, 71] on p "Our Best-Sellers" at bounding box center [264, 72] width 96 height 11
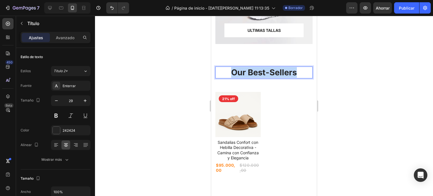
click at [295, 71] on p "Our Best-Sellers" at bounding box center [264, 72] width 96 height 11
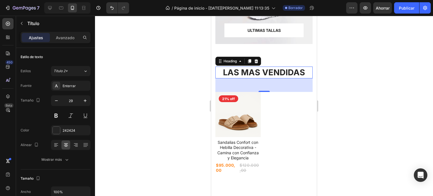
click at [357, 89] on div at bounding box center [264, 106] width 338 height 180
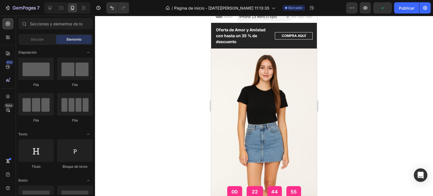
scroll to position [0, 0]
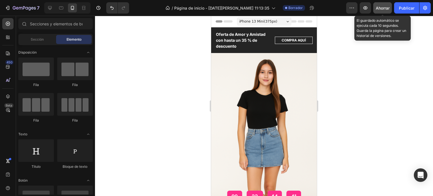
click at [384, 6] on font "Ahorrar" at bounding box center [383, 8] width 14 height 5
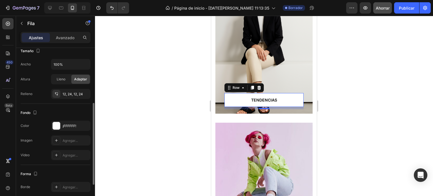
scroll to position [113, 0]
click at [54, 125] on div at bounding box center [56, 124] width 7 height 7
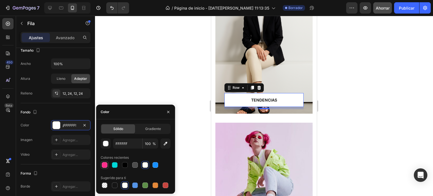
click at [104, 166] on div at bounding box center [105, 165] width 6 height 6
type input "FF2E8B"
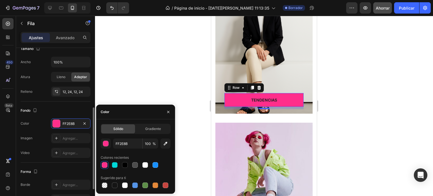
scroll to position [117, 0]
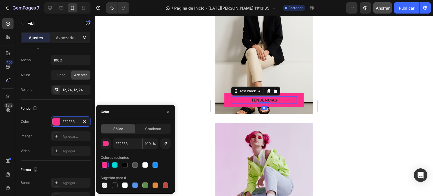
click at [256, 100] on p "TENDENCIAS" at bounding box center [264, 100] width 65 height 6
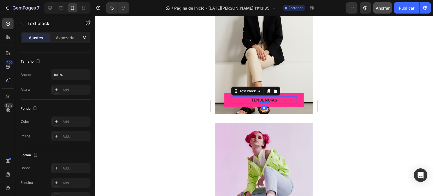
scroll to position [0, 0]
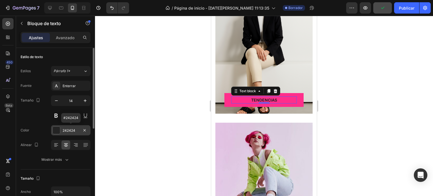
click at [58, 130] on div at bounding box center [56, 129] width 7 height 7
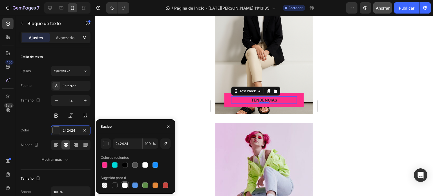
click at [125, 184] on div at bounding box center [125, 185] width 6 height 6
type input "FFFFFF"
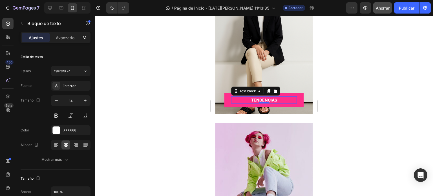
click at [139, 94] on div at bounding box center [264, 106] width 338 height 180
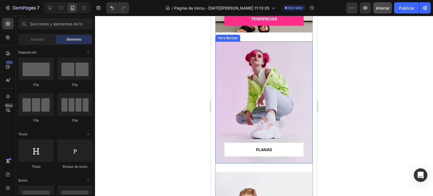
scroll to position [362, 0]
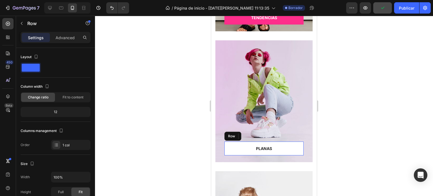
click at [283, 152] on div "PLANAS Text block Row" at bounding box center [263, 148] width 79 height 14
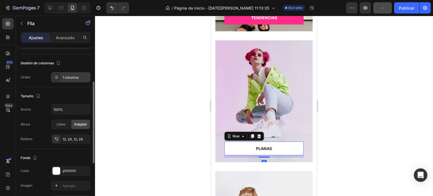
scroll to position [68, 0]
click at [56, 173] on div at bounding box center [56, 170] width 7 height 7
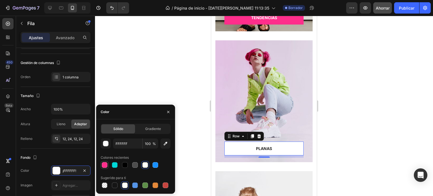
click at [103, 164] on div at bounding box center [105, 165] width 6 height 6
type input "FF2E8B"
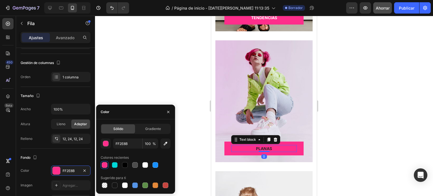
click at [259, 149] on p "PLANAS" at bounding box center [264, 148] width 65 height 6
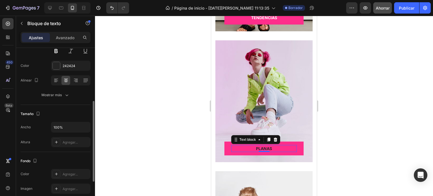
scroll to position [80, 0]
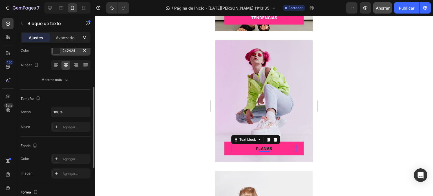
click at [57, 53] on div at bounding box center [56, 50] width 7 height 7
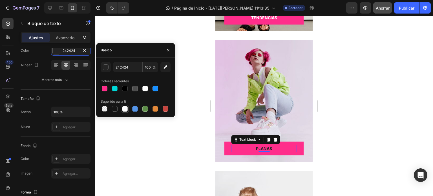
click at [125, 110] on div at bounding box center [125, 109] width 6 height 6
type input "FFFFFF"
click at [327, 125] on div at bounding box center [264, 106] width 338 height 180
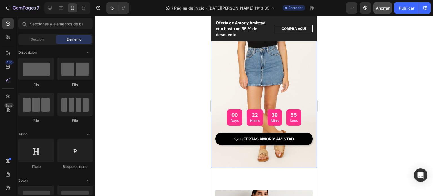
scroll to position [75, 0]
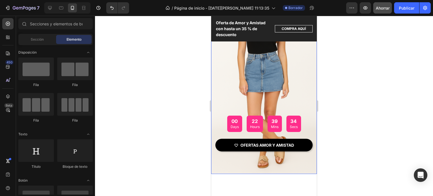
click at [216, 74] on div "Overlay" at bounding box center [264, 76] width 106 height 196
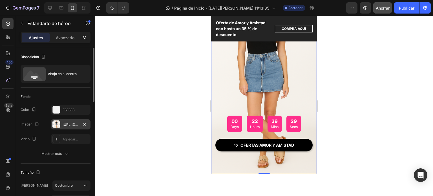
click at [65, 126] on div "[URL][DOMAIN_NAME]" at bounding box center [71, 124] width 16 height 5
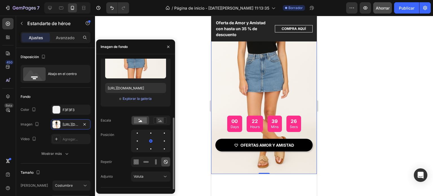
scroll to position [52, 0]
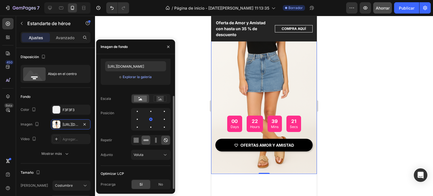
click at [145, 139] on icon at bounding box center [146, 140] width 6 height 6
click at [192, 124] on div at bounding box center [264, 106] width 338 height 180
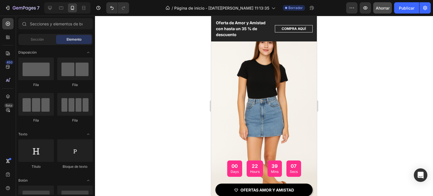
scroll to position [0, 0]
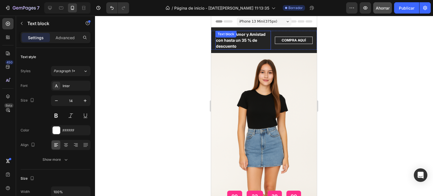
click at [258, 46] on p "Oferta de Amor y Amistad con hasta un 35 % de descuento" at bounding box center [243, 40] width 54 height 18
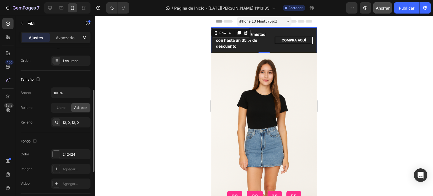
scroll to position [92, 0]
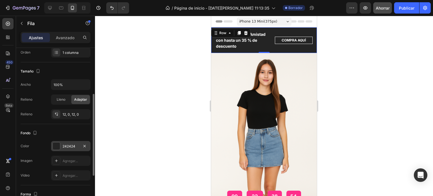
click at [55, 148] on div at bounding box center [56, 145] width 7 height 7
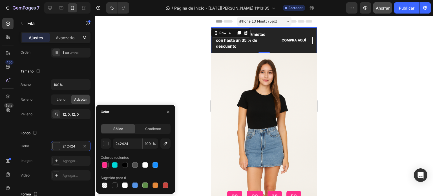
click at [105, 166] on div at bounding box center [105, 165] width 6 height 6
type input "FF2E8B"
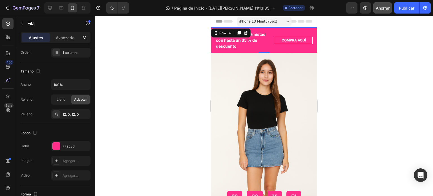
click at [344, 93] on div at bounding box center [264, 106] width 338 height 180
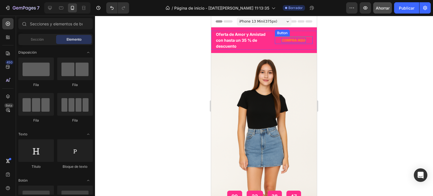
click at [297, 41] on p "COMPRA AQUÍ" at bounding box center [293, 40] width 24 height 5
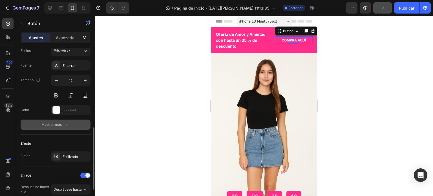
scroll to position [210, 0]
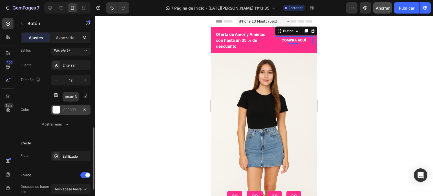
click at [54, 111] on div at bounding box center [56, 109] width 7 height 7
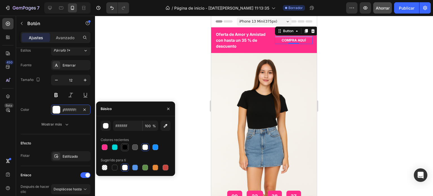
click at [124, 151] on div at bounding box center [125, 147] width 8 height 8
click at [144, 148] on div at bounding box center [145, 147] width 6 height 6
type input "FFFFFF"
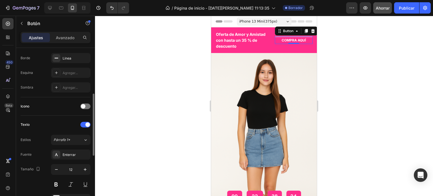
scroll to position [120, 0]
click at [89, 105] on div at bounding box center [85, 107] width 10 height 6
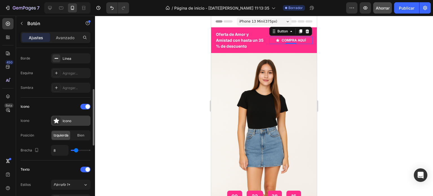
click at [55, 122] on icon at bounding box center [57, 120] width 6 height 5
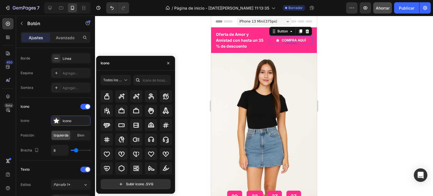
scroll to position [1806, 0]
click at [126, 113] on div at bounding box center [121, 111] width 12 height 12
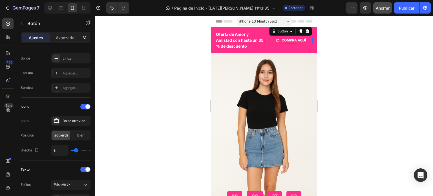
click at [348, 73] on div at bounding box center [264, 106] width 338 height 180
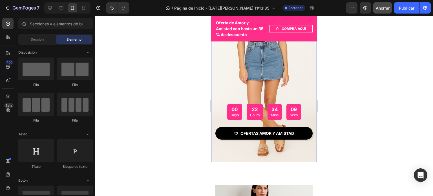
scroll to position [87, 0]
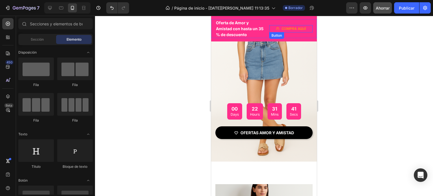
click at [306, 28] on link "COMPRA AQUÍ" at bounding box center [290, 28] width 43 height 7
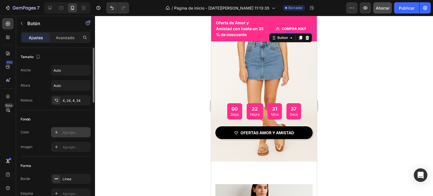
click at [63, 131] on font "Agregar..." at bounding box center [70, 132] width 15 height 4
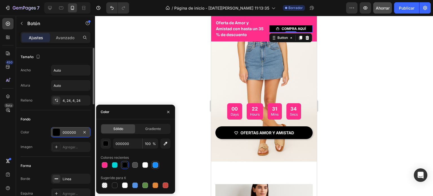
click at [155, 166] on div at bounding box center [155, 165] width 6 height 6
type input "1890FF"
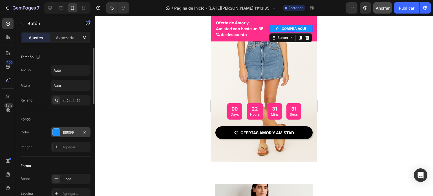
click at [163, 96] on div at bounding box center [264, 106] width 338 height 180
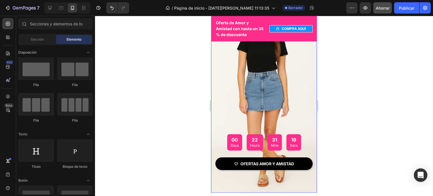
scroll to position [56, 0]
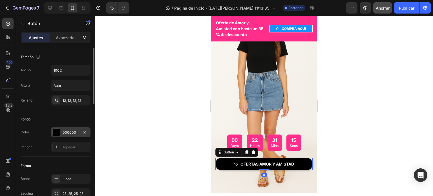
click at [55, 131] on div at bounding box center [56, 131] width 7 height 7
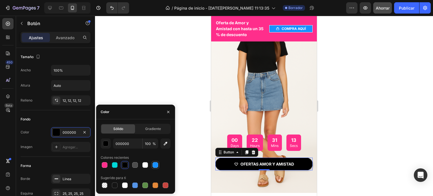
click at [156, 165] on div at bounding box center [155, 165] width 6 height 6
type input "1890FF"
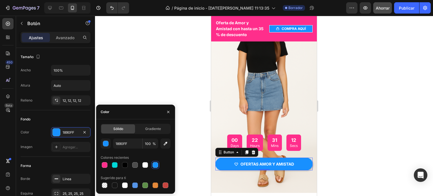
click at [327, 131] on div at bounding box center [264, 106] width 338 height 180
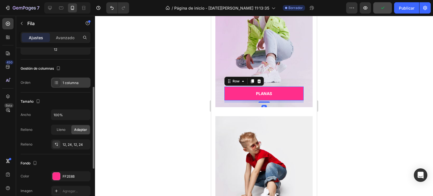
scroll to position [70, 0]
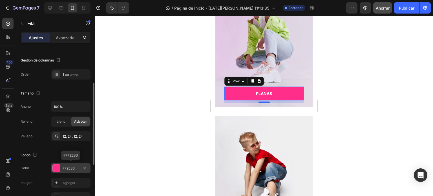
click at [57, 167] on div at bounding box center [56, 167] width 7 height 7
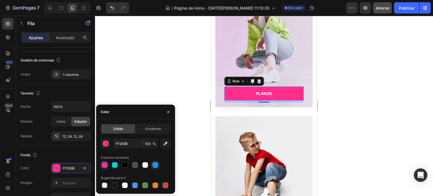
click at [153, 166] on div at bounding box center [155, 165] width 6 height 6
type input "1890FF"
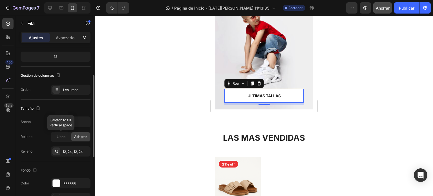
scroll to position [55, 0]
click at [56, 183] on div at bounding box center [56, 182] width 7 height 7
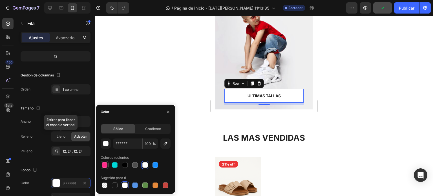
click at [103, 166] on div at bounding box center [105, 165] width 6 height 6
type input "FF2E8B"
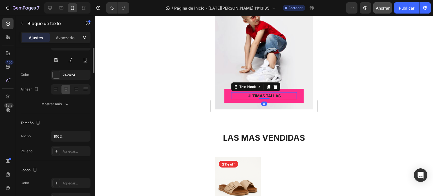
scroll to position [0, 0]
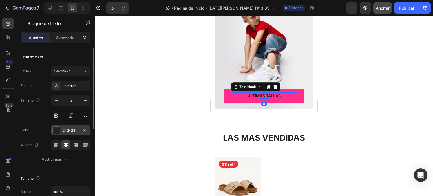
click at [56, 128] on div at bounding box center [56, 129] width 7 height 7
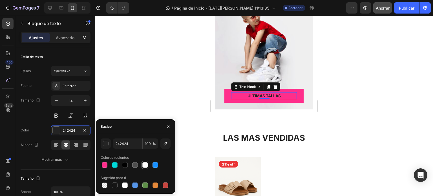
click at [148, 165] on div at bounding box center [145, 165] width 6 height 6
type input "FFFFFF"
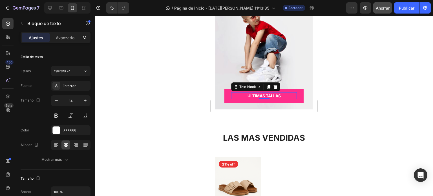
click at [371, 68] on div at bounding box center [264, 106] width 338 height 180
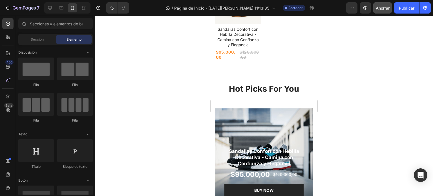
scroll to position [725, 0]
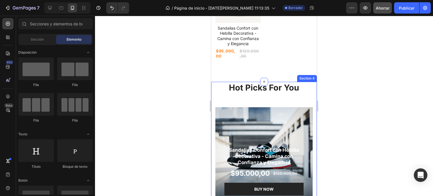
click at [372, 102] on div at bounding box center [264, 106] width 338 height 180
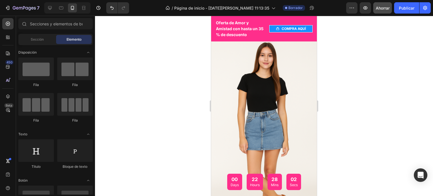
scroll to position [0, 0]
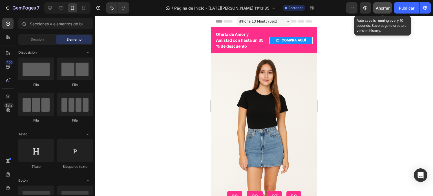
click at [381, 5] on div "Ahorrar" at bounding box center [383, 8] width 14 height 6
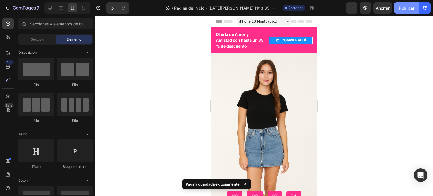
click at [405, 9] on font "Publicar" at bounding box center [406, 8] width 15 height 5
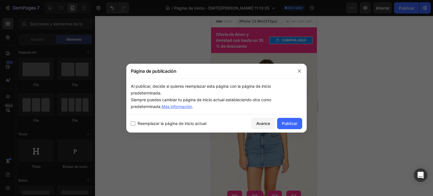
click at [136, 125] on label "Reemplazar la página de inicio actual" at bounding box center [170, 123] width 71 height 7
checkbox input "true"
click at [296, 123] on font "Publicar" at bounding box center [289, 123] width 15 height 5
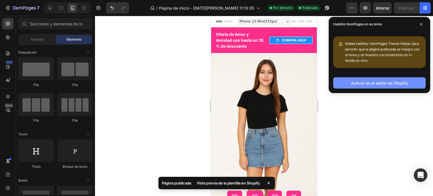
click at [366, 84] on font "Activar en el editor de Shopify" at bounding box center [379, 83] width 57 height 5
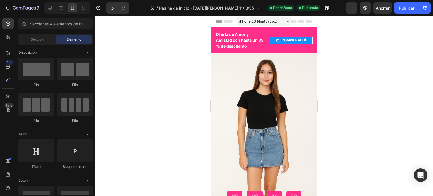
click at [154, 108] on div at bounding box center [264, 106] width 338 height 180
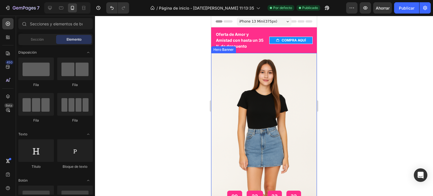
scroll to position [50, 0]
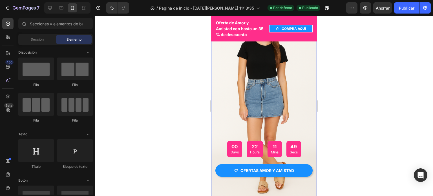
click at [223, 76] on div "Overlay" at bounding box center [264, 101] width 106 height 196
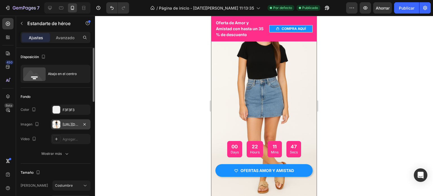
click at [68, 123] on font "[URL][DOMAIN_NAME]" at bounding box center [81, 124] width 36 height 4
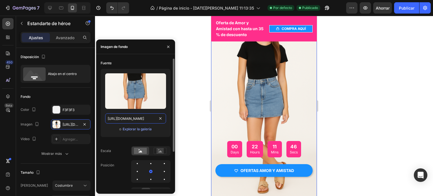
click at [142, 121] on input "[URL][DOMAIN_NAME]" at bounding box center [135, 118] width 61 height 10
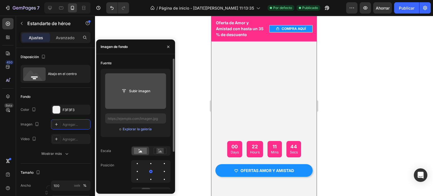
click at [132, 93] on input "file" at bounding box center [136, 91] width 38 height 10
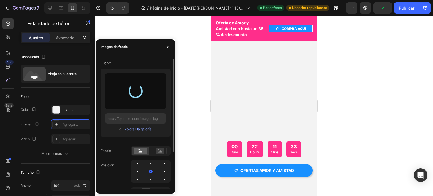
type input "https://files.gempages.net/gempages_581802665088910092-755cfb26-bfe5-4630-a092-…"
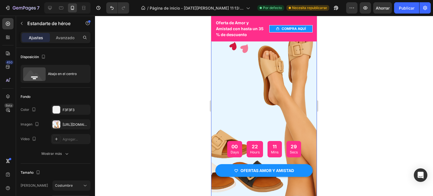
click at [343, 88] on div at bounding box center [264, 106] width 338 height 180
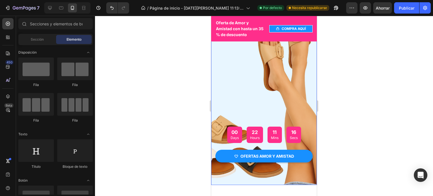
scroll to position [64, 0]
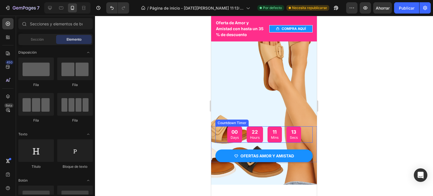
click at [233, 131] on div "00" at bounding box center [234, 132] width 8 height 6
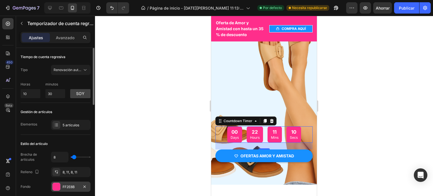
click at [59, 185] on div at bounding box center [56, 186] width 7 height 7
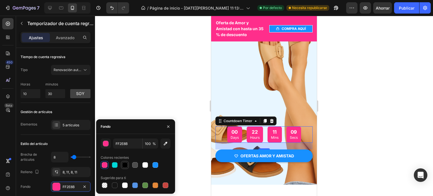
click at [125, 165] on div at bounding box center [125, 165] width 6 height 6
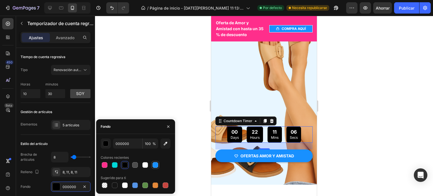
click at [158, 166] on div at bounding box center [155, 165] width 6 height 6
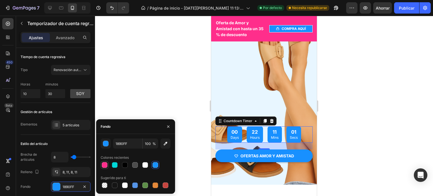
click at [106, 167] on div at bounding box center [105, 165] width 6 height 6
type input "FF2E8B"
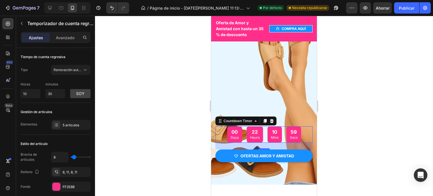
click at [340, 125] on div at bounding box center [264, 106] width 338 height 180
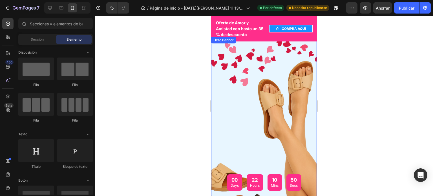
scroll to position [0, 0]
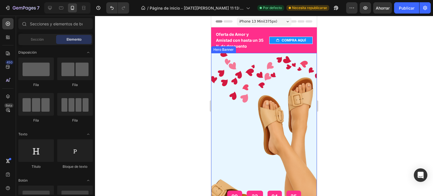
click at [261, 127] on div "Overlay" at bounding box center [264, 151] width 106 height 196
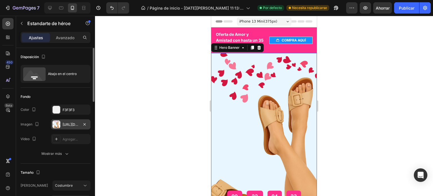
click at [67, 126] on font "https://files.gempages.net/gempages_581802665088910092-755cfb26-bfe5-4630-a092-…" at bounding box center [81, 124] width 36 height 4
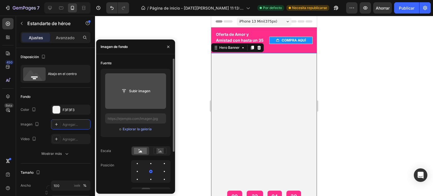
click at [135, 91] on input "file" at bounding box center [136, 91] width 38 height 10
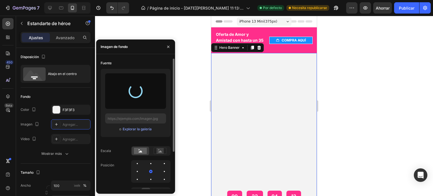
type input "https://files.gempages.net/gempages_581802665088910092-085e3187-9bdc-4be7-a1a5-…"
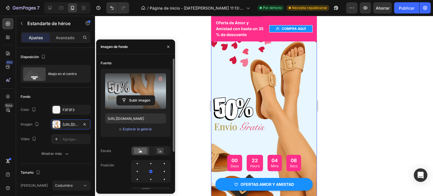
scroll to position [37, 0]
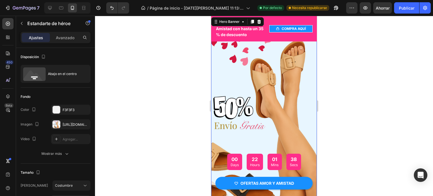
click at [219, 90] on div "Overlay" at bounding box center [264, 114] width 106 height 196
click at [66, 124] on font "https://files.gempages.net/gempages_581802665088910092-085e3187-9bdc-4be7-a1a5-…" at bounding box center [81, 124] width 36 height 4
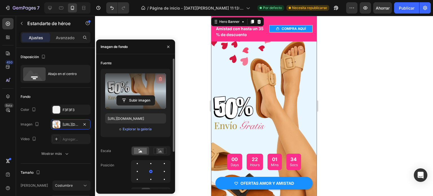
click at [158, 80] on icon "button" at bounding box center [160, 79] width 6 height 6
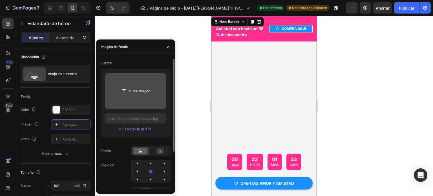
click at [134, 91] on input "file" at bounding box center [136, 91] width 38 height 10
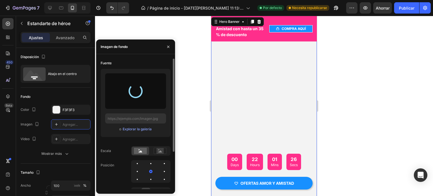
type input "[URL][DOMAIN_NAME]"
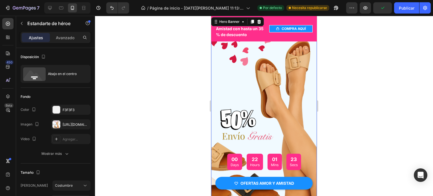
click at [341, 116] on div at bounding box center [264, 106] width 338 height 180
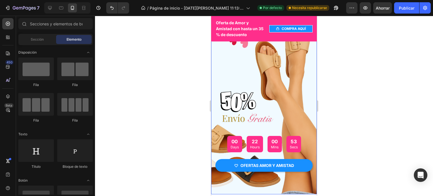
scroll to position [0, 0]
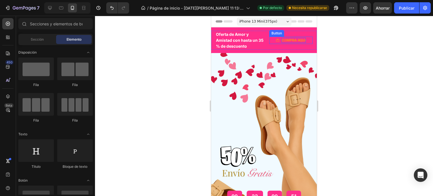
click at [287, 43] on div "COMPRA AQUÍ Button" at bounding box center [290, 40] width 43 height 7
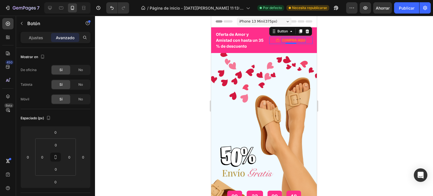
click at [281, 38] on p "COMPRA AQUÍ" at bounding box center [293, 40] width 24 height 5
click at [269, 38] on link "COMPRA AQUÍ" at bounding box center [290, 40] width 43 height 7
click at [36, 39] on font "Ajustes" at bounding box center [36, 37] width 14 height 5
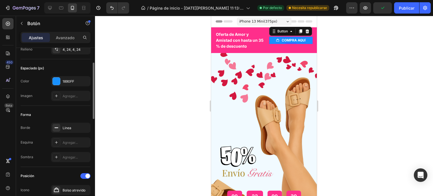
scroll to position [52, 0]
click at [62, 139] on div "Agregar..." at bounding box center [70, 141] width 39 height 10
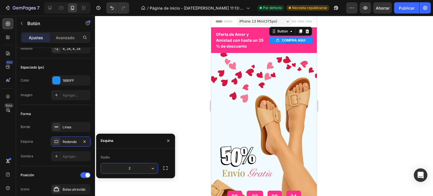
type input "25"
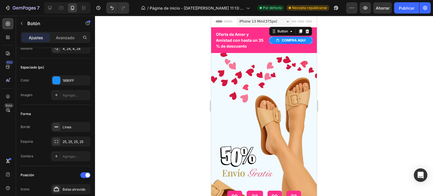
click at [157, 116] on div at bounding box center [264, 106] width 338 height 180
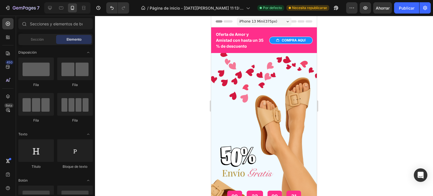
click at [157, 116] on div at bounding box center [264, 106] width 338 height 180
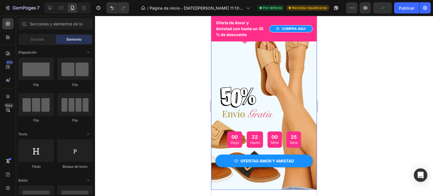
scroll to position [56, 0]
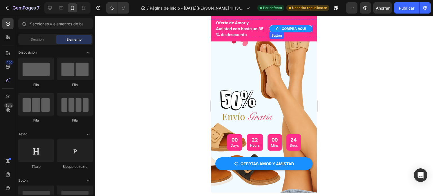
click at [283, 29] on p "COMPRA AQUÍ" at bounding box center [293, 28] width 24 height 5
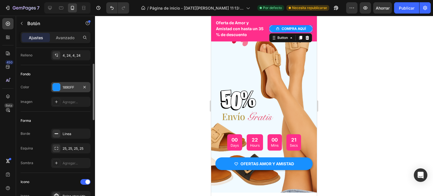
scroll to position [45, 0]
click at [85, 133] on icon "button" at bounding box center [84, 133] width 2 height 2
click at [79, 115] on div "Forma Borde Agregar... Esquina 25, 25, 25, 25 Sombra Agregar..." at bounding box center [56, 141] width 70 height 61
click at [157, 86] on div at bounding box center [264, 106] width 338 height 180
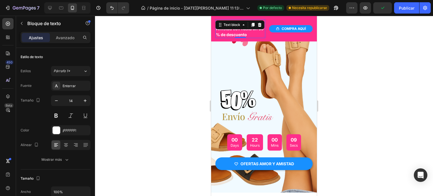
click at [221, 35] on p "Oferta de Amor y Amistad con hasta un 35 % de descuento" at bounding box center [240, 29] width 49 height 18
click at [221, 34] on p "Oferta de Amor y Amistad con hasta un 35 % de descuento" at bounding box center [240, 29] width 49 height 18
click at [333, 62] on div at bounding box center [264, 106] width 338 height 180
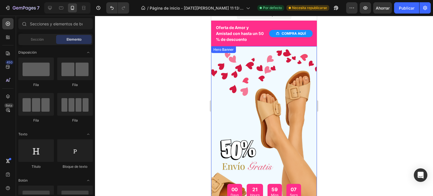
scroll to position [5, 0]
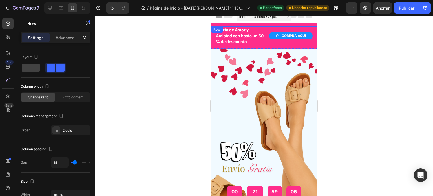
click at [263, 26] on div "Back-to-School Sale Text block Big Savings Today Up To 35% OFF Text block Row O…" at bounding box center [264, 35] width 106 height 19
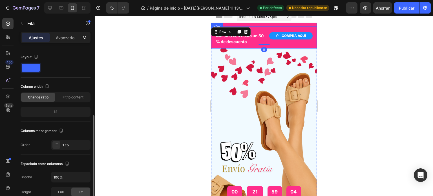
scroll to position [45, 0]
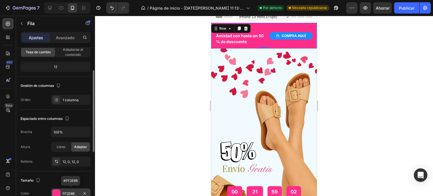
click at [56, 192] on div at bounding box center [56, 193] width 7 height 7
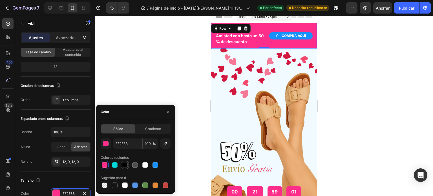
click at [124, 166] on div at bounding box center [125, 165] width 6 height 6
type input "000000"
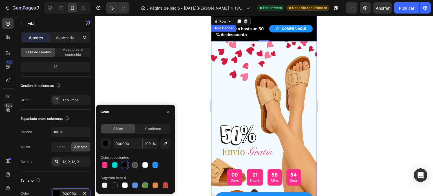
scroll to position [0, 0]
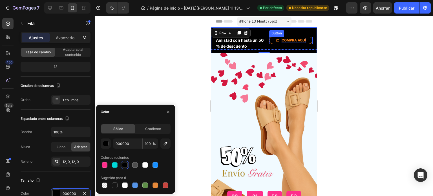
click at [293, 41] on p "COMPRA AQUÍ" at bounding box center [293, 40] width 24 height 5
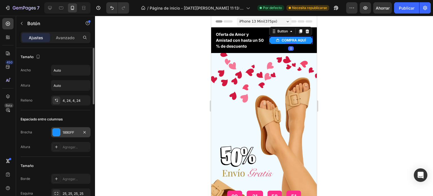
click at [57, 130] on div at bounding box center [56, 131] width 7 height 7
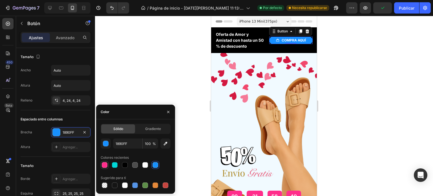
click at [102, 164] on div at bounding box center [105, 165] width 6 height 6
type input "FF2E8B"
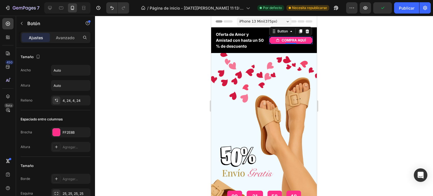
click at [322, 116] on div at bounding box center [264, 106] width 338 height 180
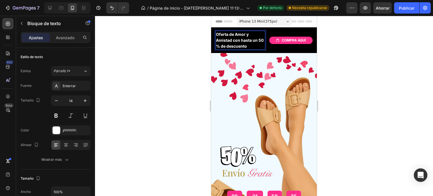
click at [253, 46] on p "Oferta de Amor y Amistad con hasta un 50 % de descuento" at bounding box center [240, 40] width 49 height 18
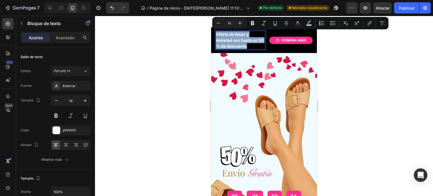
click at [253, 46] on p "Oferta de Amor y Amistad con hasta un 50 % de descuento" at bounding box center [240, 40] width 49 height 18
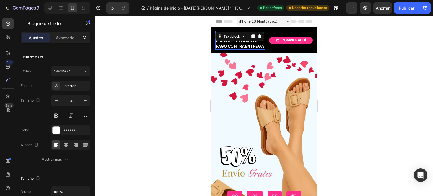
click at [337, 72] on div at bounding box center [264, 106] width 338 height 180
click at [250, 45] on p "Oferta de Amor y Amistad con PAGO CONTRAENTREGA" at bounding box center [240, 40] width 49 height 18
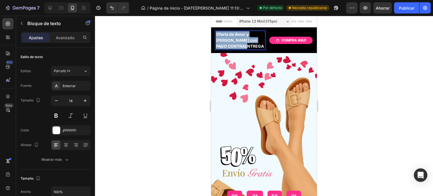
click at [250, 45] on p "Oferta de Amor y Amistad con PAGO CONTRAENTREGA" at bounding box center [240, 40] width 49 height 18
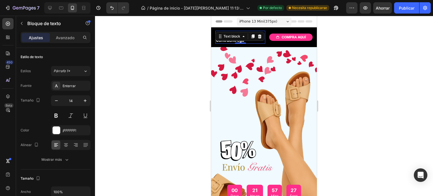
click at [367, 63] on div at bounding box center [264, 106] width 338 height 180
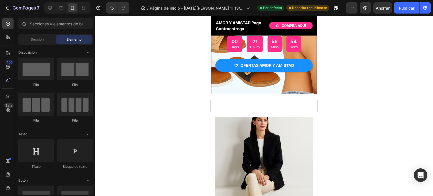
scroll to position [149, 0]
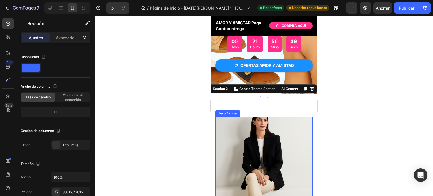
click at [238, 130] on div "Overlay" at bounding box center [263, 178] width 97 height 122
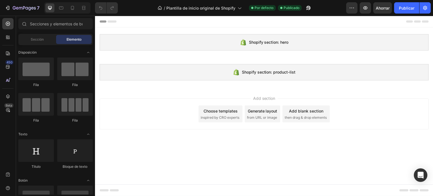
click at [224, 116] on span "inspired by CRO experts" at bounding box center [220, 117] width 39 height 5
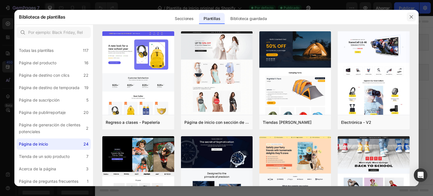
click at [410, 19] on icon "button" at bounding box center [411, 17] width 5 height 5
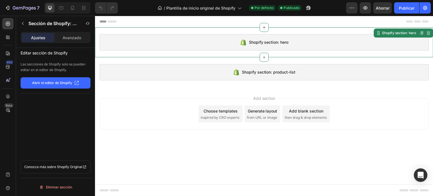
click at [52, 86] on button "Abrir el editor de Shopify" at bounding box center [56, 82] width 70 height 11
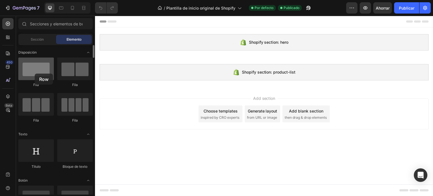
click at [35, 74] on div at bounding box center [35, 68] width 35 height 23
click at [35, 39] on font "Sección" at bounding box center [37, 39] width 13 height 4
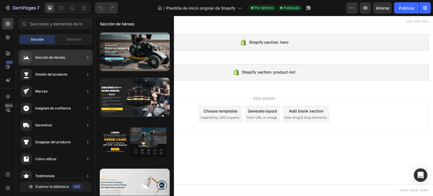
click at [47, 58] on font "Sección de héroes" at bounding box center [50, 57] width 30 height 4
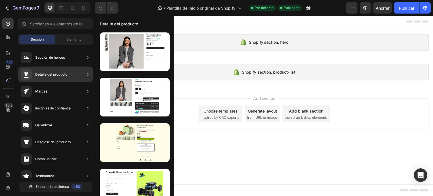
click at [47, 72] on div "Detalle del producto" at bounding box center [51, 75] width 32 height 6
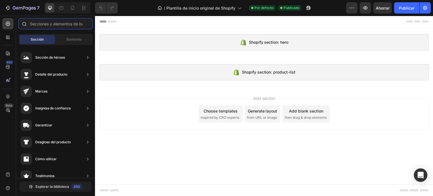
click at [52, 27] on input "text" at bounding box center [55, 23] width 74 height 11
click at [74, 11] on div at bounding box center [72, 7] width 9 height 9
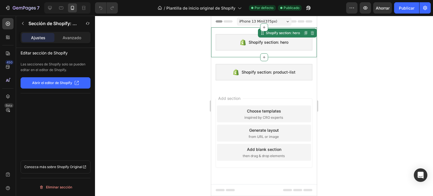
click at [57, 84] on font "Abrir el editor de Shopify" at bounding box center [52, 83] width 40 height 4
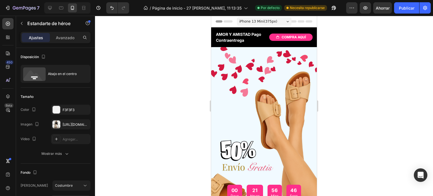
scroll to position [149, 0]
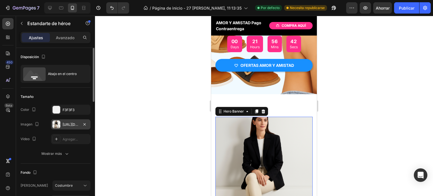
click at [66, 126] on font "[URL][DOMAIN_NAME]" at bounding box center [81, 124] width 36 height 4
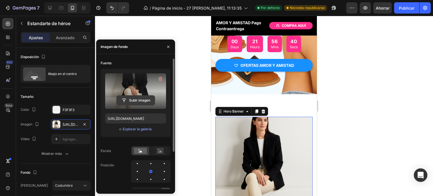
click at [142, 100] on input "file" at bounding box center [136, 100] width 38 height 10
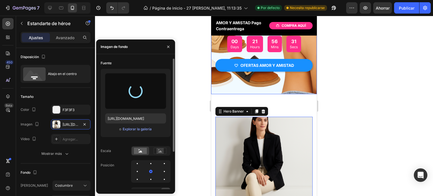
type input "[URL][DOMAIN_NAME]"
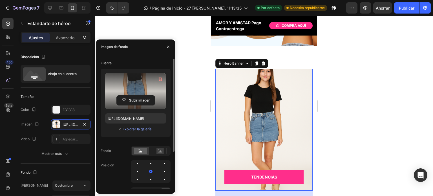
scroll to position [196, 0]
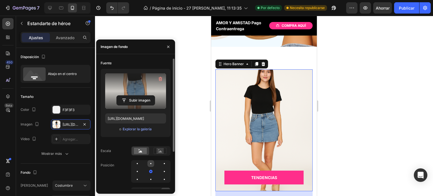
click at [161, 163] on div at bounding box center [164, 163] width 7 height 7
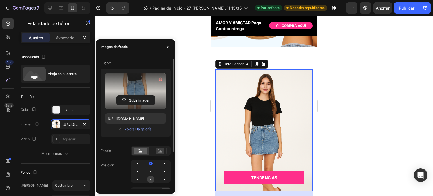
click at [161, 180] on div at bounding box center [164, 179] width 7 height 7
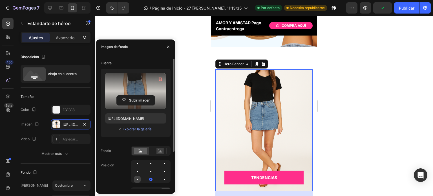
click at [147, 180] on div at bounding box center [150, 179] width 7 height 7
click at [163, 179] on div at bounding box center [164, 179] width 7 height 7
click at [151, 179] on div at bounding box center [150, 179] width 1 height 1
click at [160, 150] on rect at bounding box center [159, 151] width 7 height 6
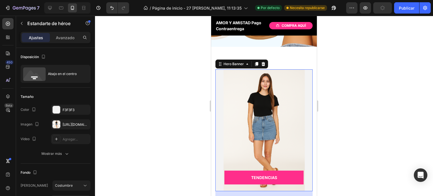
click at [345, 106] on div at bounding box center [264, 106] width 338 height 180
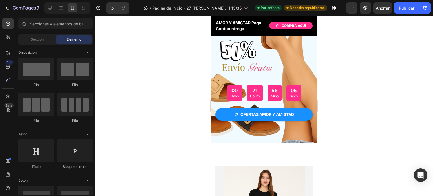
scroll to position [99, 0]
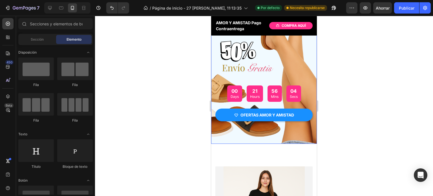
click at [273, 53] on div "Overlay" at bounding box center [264, 46] width 106 height 196
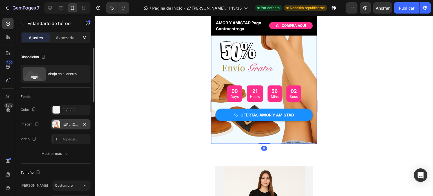
click at [75, 125] on font "[URL][DOMAIN_NAME]" at bounding box center [81, 124] width 36 height 4
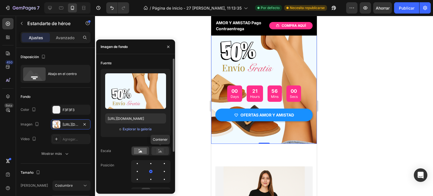
click at [159, 154] on rect at bounding box center [160, 151] width 13 height 6
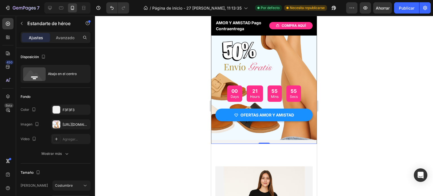
click at [334, 91] on div at bounding box center [264, 106] width 338 height 180
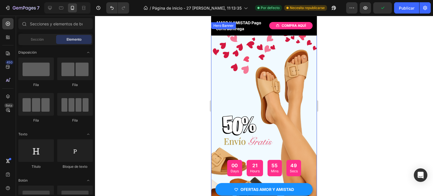
scroll to position [83, 0]
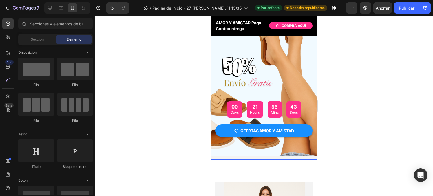
click at [244, 39] on div "Overlay" at bounding box center [264, 62] width 106 height 196
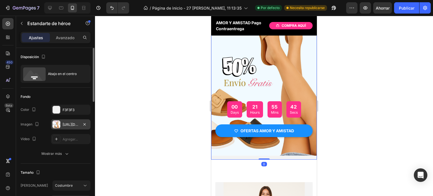
click at [75, 126] on div "[URL][DOMAIN_NAME]" at bounding box center [71, 124] width 16 height 5
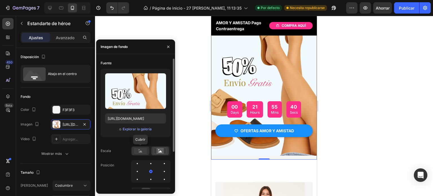
click at [139, 151] on rect at bounding box center [140, 151] width 13 height 6
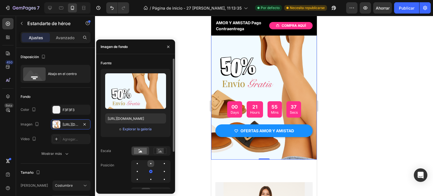
click at [161, 165] on div at bounding box center [164, 163] width 7 height 7
click at [161, 178] on div at bounding box center [164, 179] width 7 height 7
click at [141, 176] on div at bounding box center [137, 179] width 7 height 7
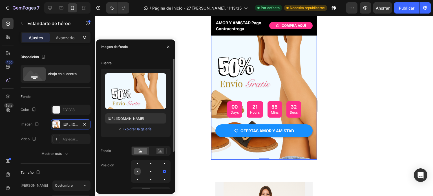
click at [147, 171] on div at bounding box center [150, 171] width 7 height 7
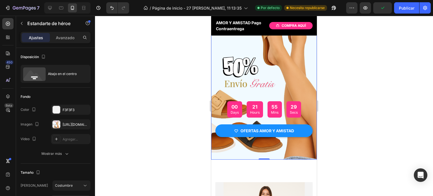
click at [365, 142] on div at bounding box center [264, 106] width 338 height 180
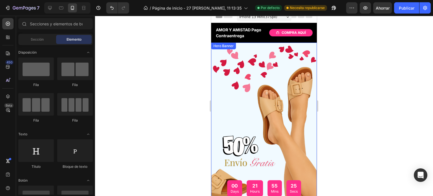
scroll to position [5, 0]
click at [242, 119] on div "Overlay" at bounding box center [264, 141] width 106 height 196
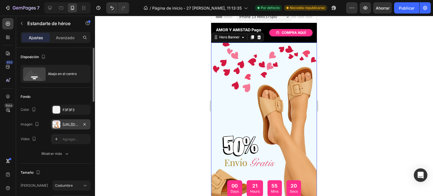
click at [73, 123] on font "[URL][DOMAIN_NAME]" at bounding box center [81, 124] width 36 height 4
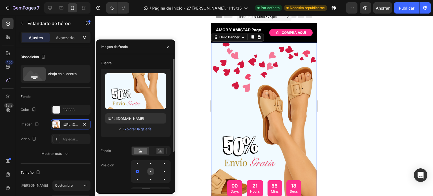
click at [161, 170] on div at bounding box center [164, 171] width 7 height 7
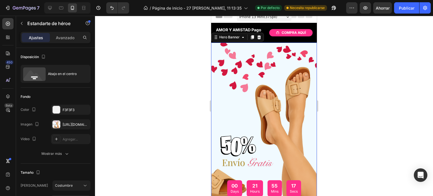
click at [357, 141] on div at bounding box center [264, 106] width 338 height 180
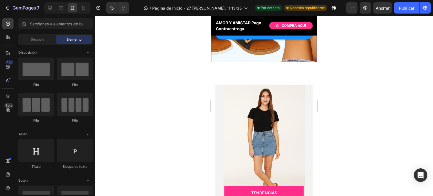
scroll to position [181, 0]
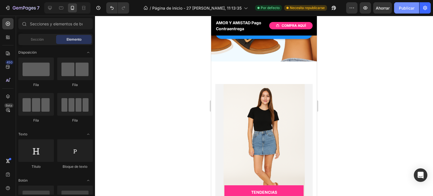
click at [405, 10] on font "Publicar" at bounding box center [406, 8] width 15 height 5
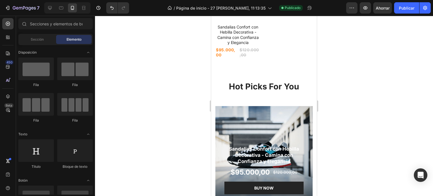
scroll to position [721, 0]
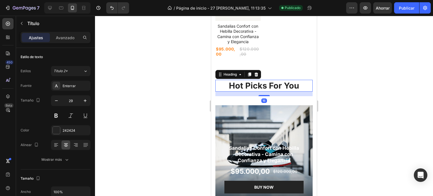
click at [292, 81] on p "Hot Picks For You" at bounding box center [264, 85] width 96 height 11
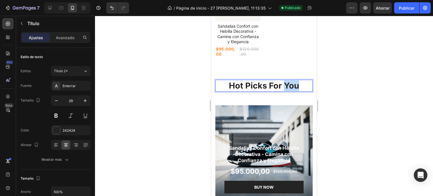
click at [292, 81] on p "Hot Picks For You" at bounding box center [264, 85] width 96 height 11
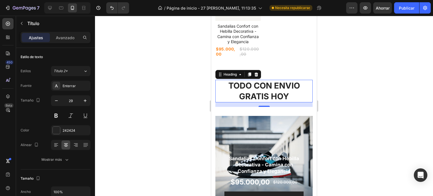
click at [347, 95] on div at bounding box center [264, 106] width 338 height 180
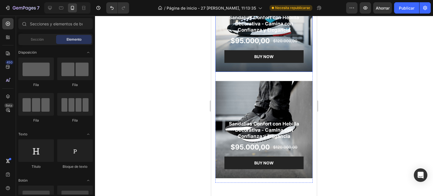
scroll to position [861, 0]
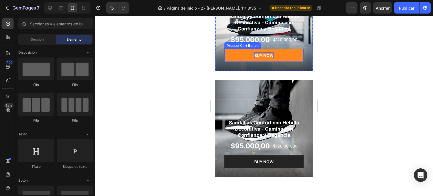
click at [268, 57] on div "BUY NOW" at bounding box center [263, 55] width 19 height 6
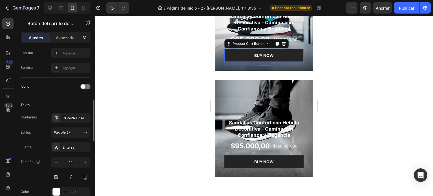
scroll to position [202, 0]
click at [75, 118] on font "COMPRAR AHORA" at bounding box center [78, 117] width 30 height 4
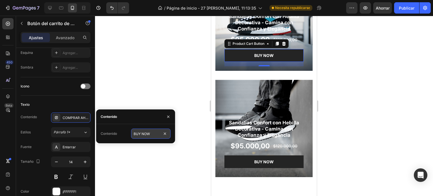
click at [155, 134] on input "BUY NOW" at bounding box center [150, 133] width 39 height 10
type input "COMPRA AHORA"
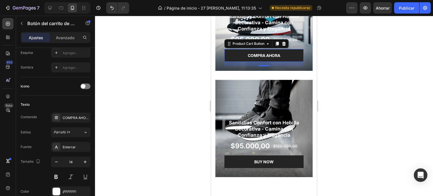
scroll to position [0, 0]
click at [163, 81] on div at bounding box center [264, 106] width 338 height 180
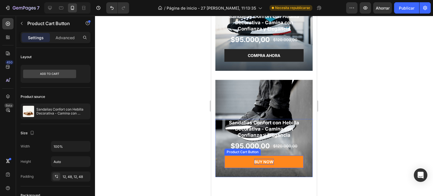
click at [264, 163] on div "BUY NOW" at bounding box center [263, 162] width 19 height 6
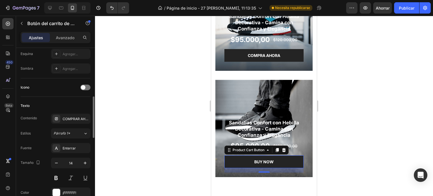
scroll to position [201, 0]
click at [72, 118] on font "COMPRAR AHORA" at bounding box center [78, 118] width 30 height 4
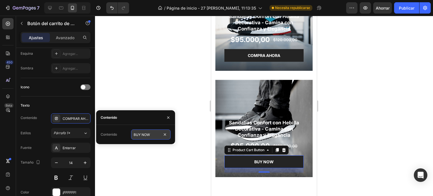
click at [151, 136] on input "BUY NOW" at bounding box center [150, 134] width 39 height 10
type input "COMPRA AHORA"
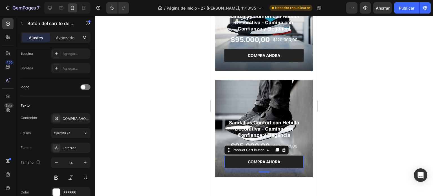
click at [356, 97] on div at bounding box center [264, 106] width 338 height 180
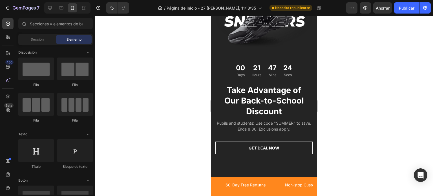
scroll to position [1092, 0]
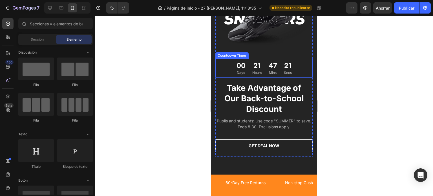
click at [243, 69] on div "00 Days" at bounding box center [241, 68] width 15 height 18
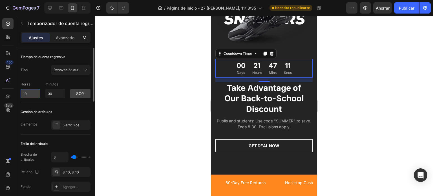
click at [31, 94] on input "10" at bounding box center [31, 93] width 20 height 9
click at [68, 82] on div "Horas 10 minutos 30 soy" at bounding box center [56, 88] width 70 height 19
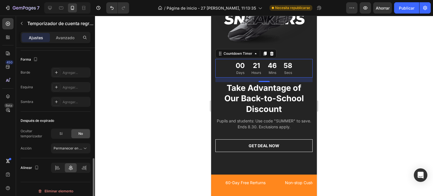
scroll to position [307, 0]
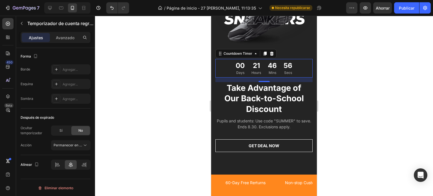
click at [140, 121] on div at bounding box center [264, 106] width 338 height 180
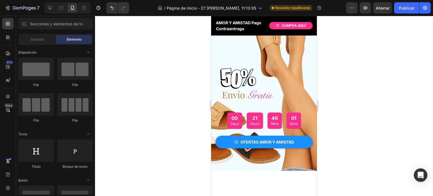
scroll to position [0, 0]
